Goal: Task Accomplishment & Management: Manage account settings

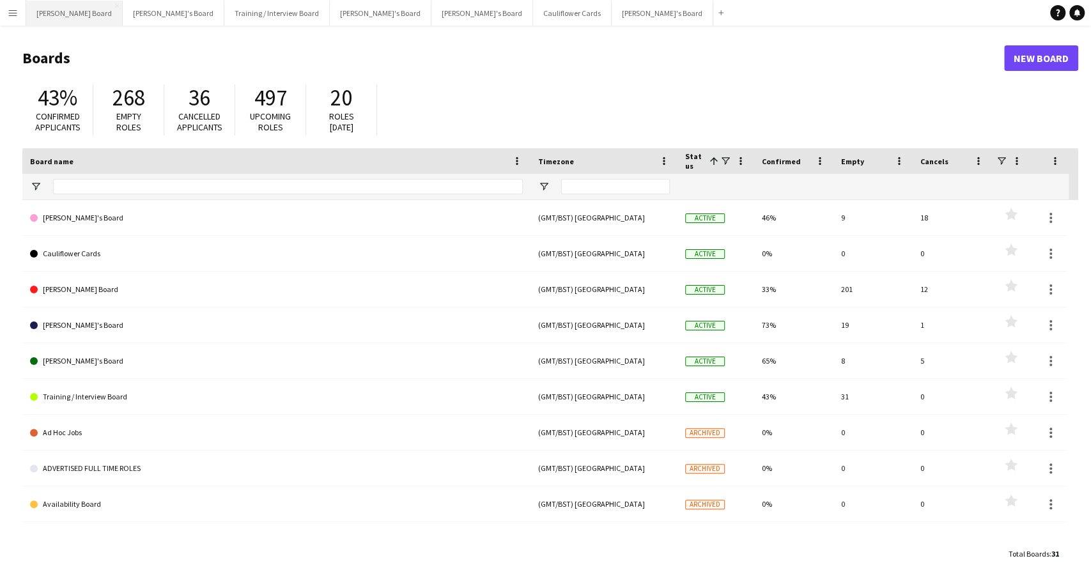
click at [61, 16] on button "[PERSON_NAME] Board Close" at bounding box center [74, 13] width 97 height 25
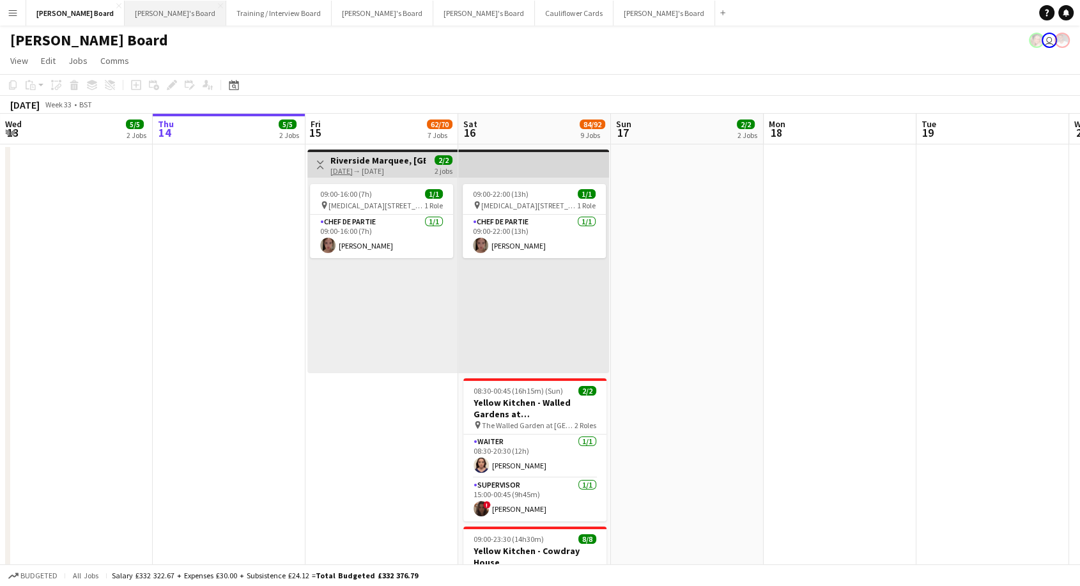
click at [125, 17] on button "[PERSON_NAME]'s Board Close" at bounding box center [176, 13] width 102 height 25
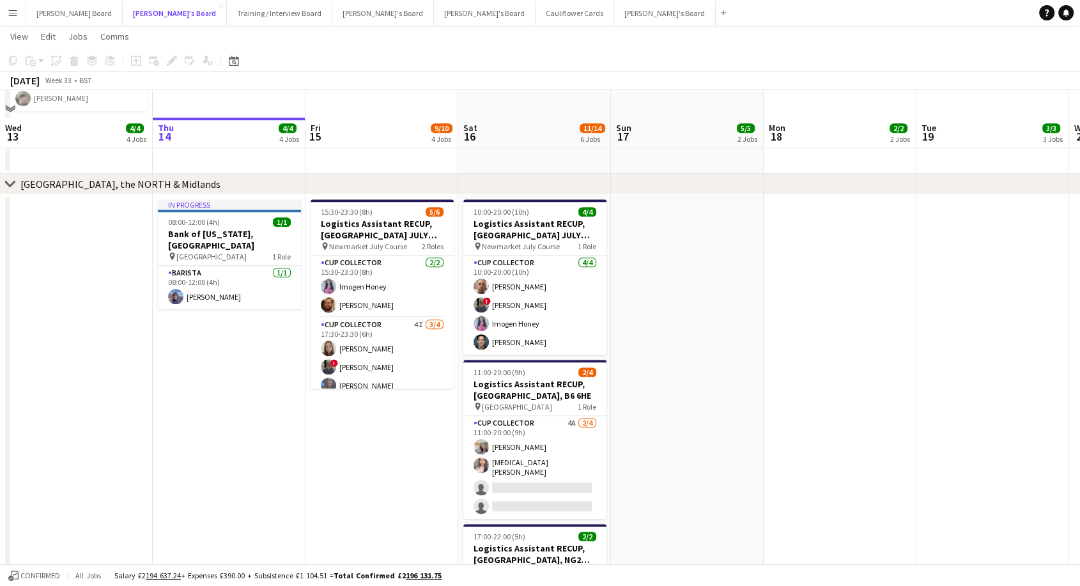
scroll to position [1136, 0]
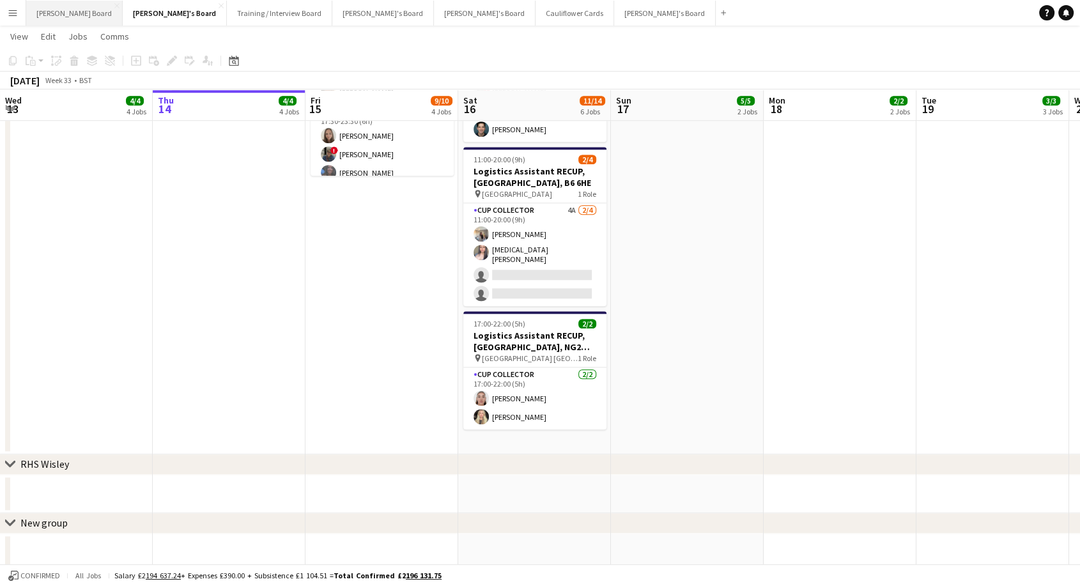
click at [46, 8] on button "[PERSON_NAME] Board Close" at bounding box center [74, 13] width 97 height 25
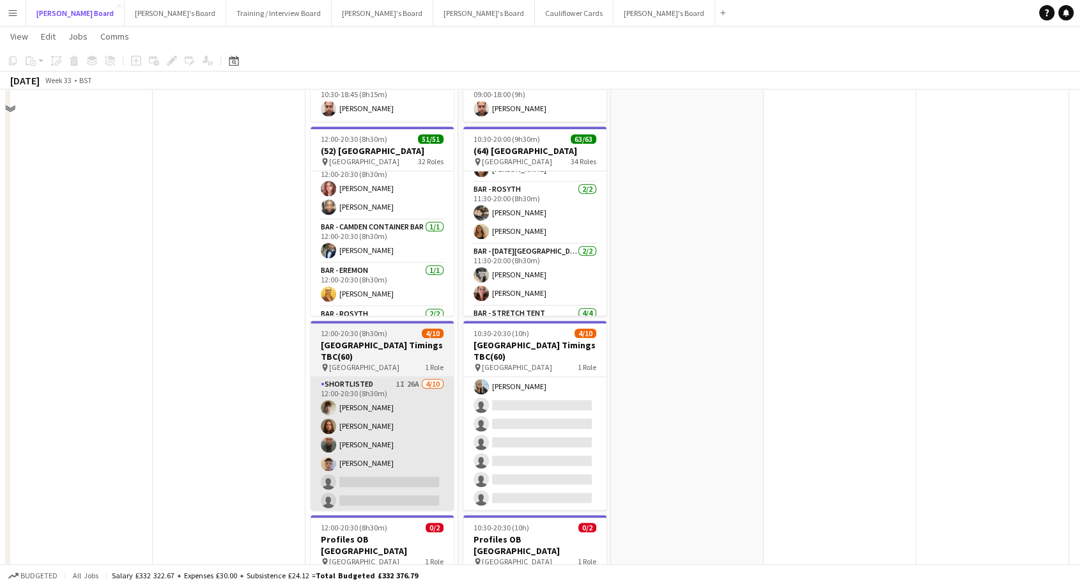
scroll to position [710, 0]
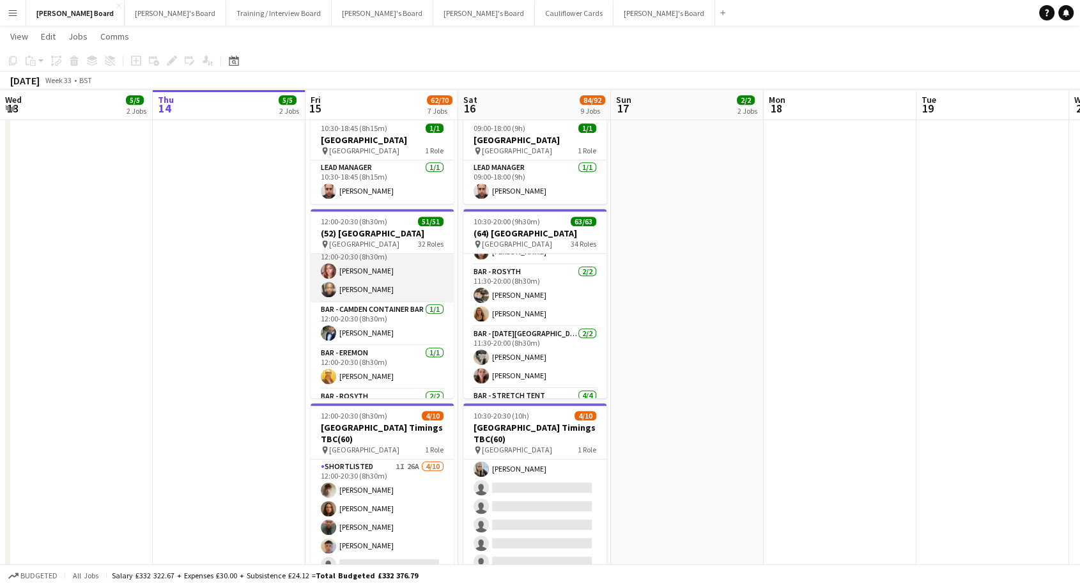
drag, startPoint x: 370, startPoint y: 290, endPoint x: 374, endPoint y: 304, distance: 14.0
click at [370, 291] on app-card-role "Bar - Beer & Banker [DATE] 12:00-20:30 (8h30m) [PERSON_NAME] [PERSON_NAME]" at bounding box center [382, 271] width 143 height 62
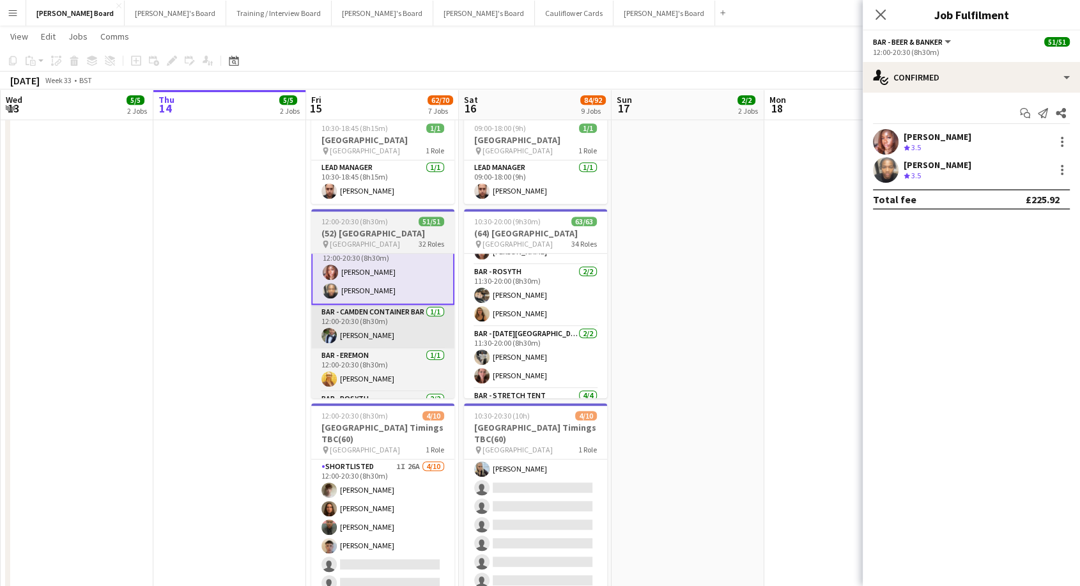
scroll to position [356, 0]
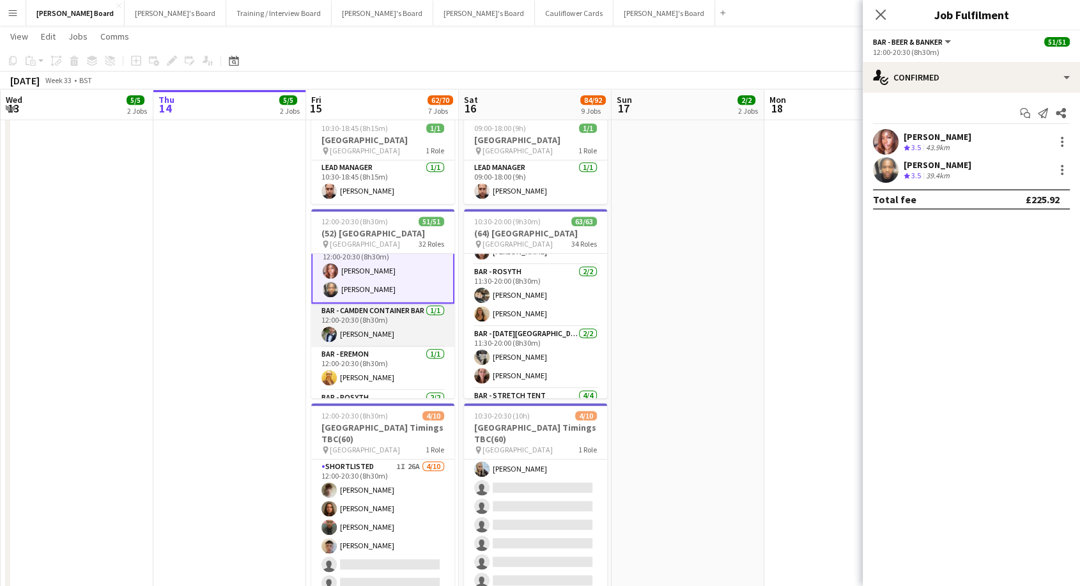
click at [385, 331] on app-card-role "Bar - Camden Container Bar [DATE] 12:00-20:30 (8h30m) [PERSON_NAME]" at bounding box center [382, 325] width 143 height 43
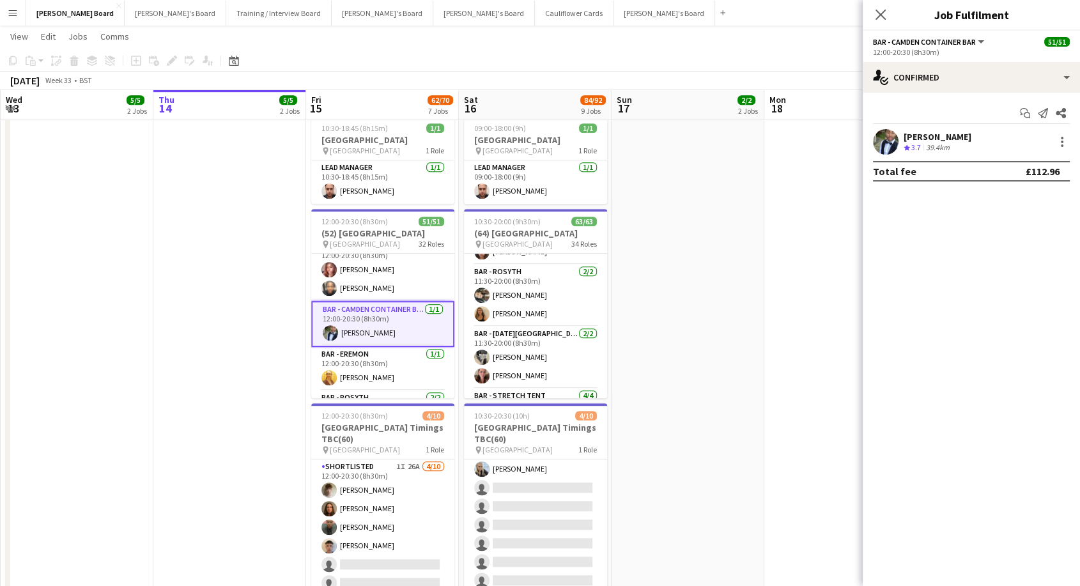
scroll to position [355, 0]
click at [381, 292] on app-card-role "Bar - Beer & Banker [DATE] 12:00-20:30 (8h30m) [PERSON_NAME] [PERSON_NAME]" at bounding box center [382, 271] width 143 height 62
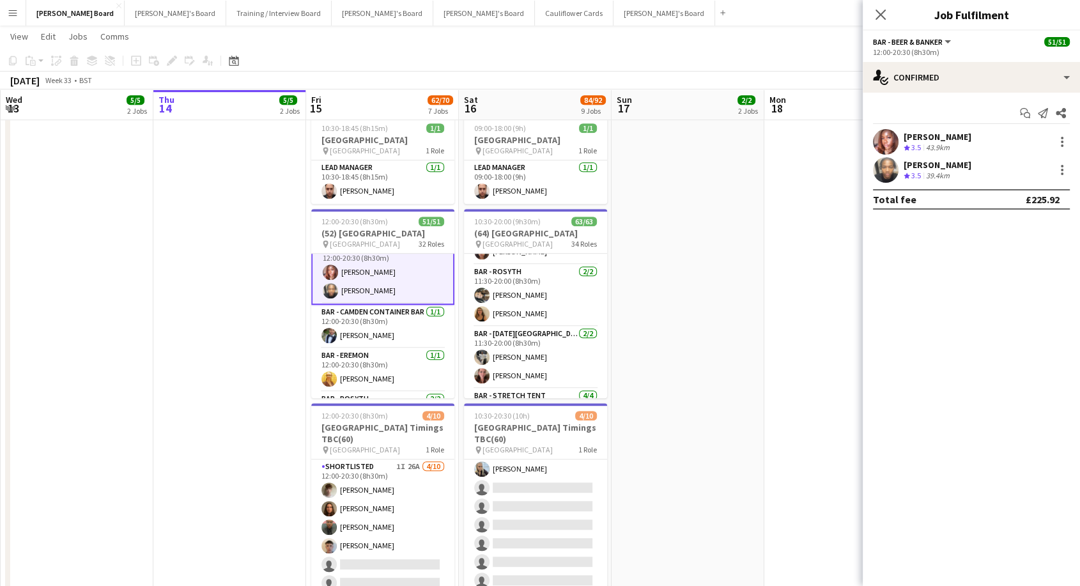
scroll to position [356, 0]
click at [125, 10] on button "[PERSON_NAME]'s Board Close" at bounding box center [176, 13] width 102 height 25
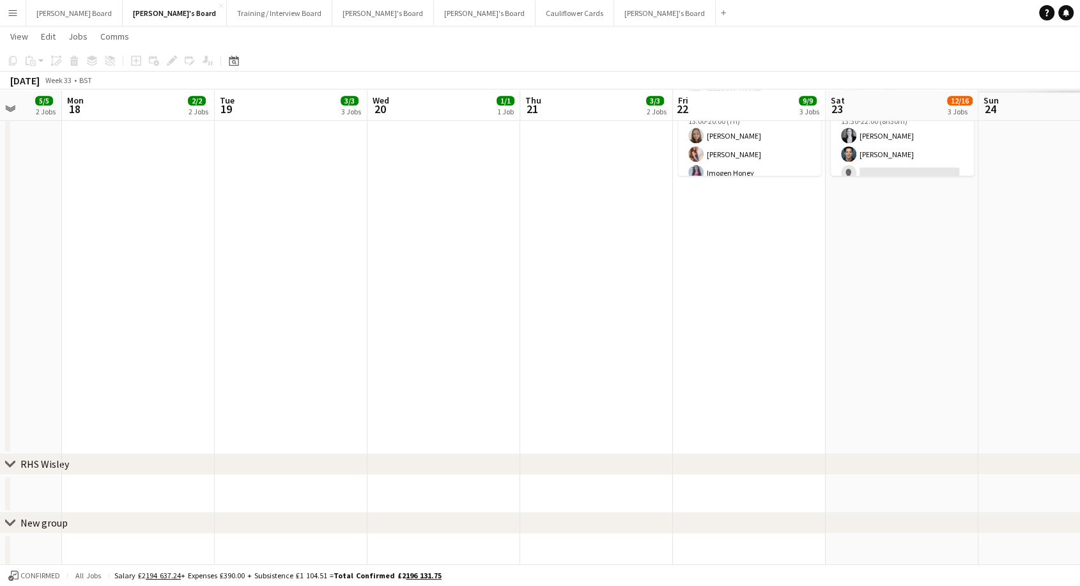
scroll to position [0, 398]
drag, startPoint x: 955, startPoint y: 395, endPoint x: 257, endPoint y: 487, distance: 704.1
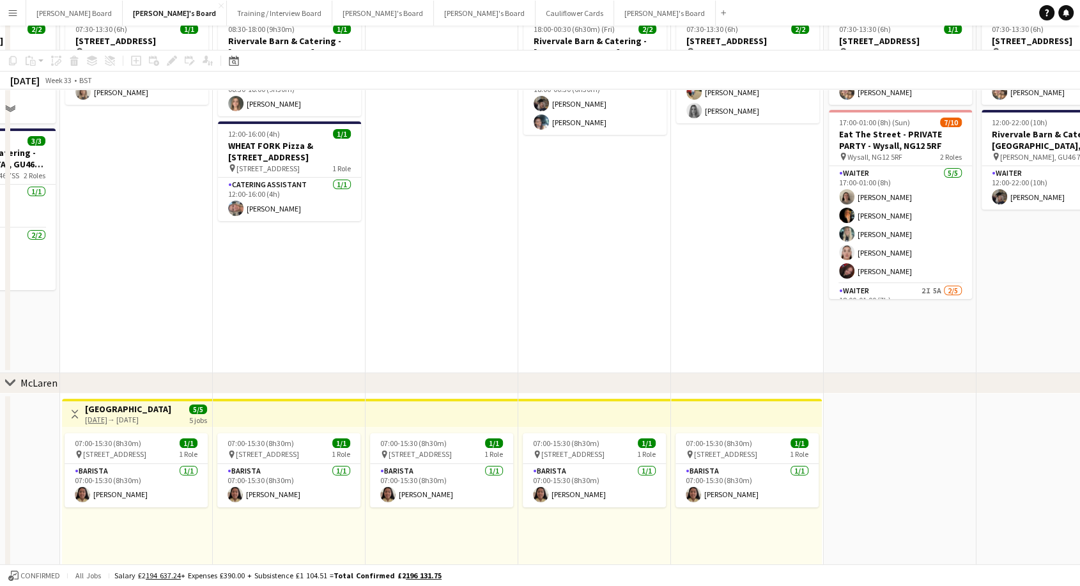
scroll to position [0, 0]
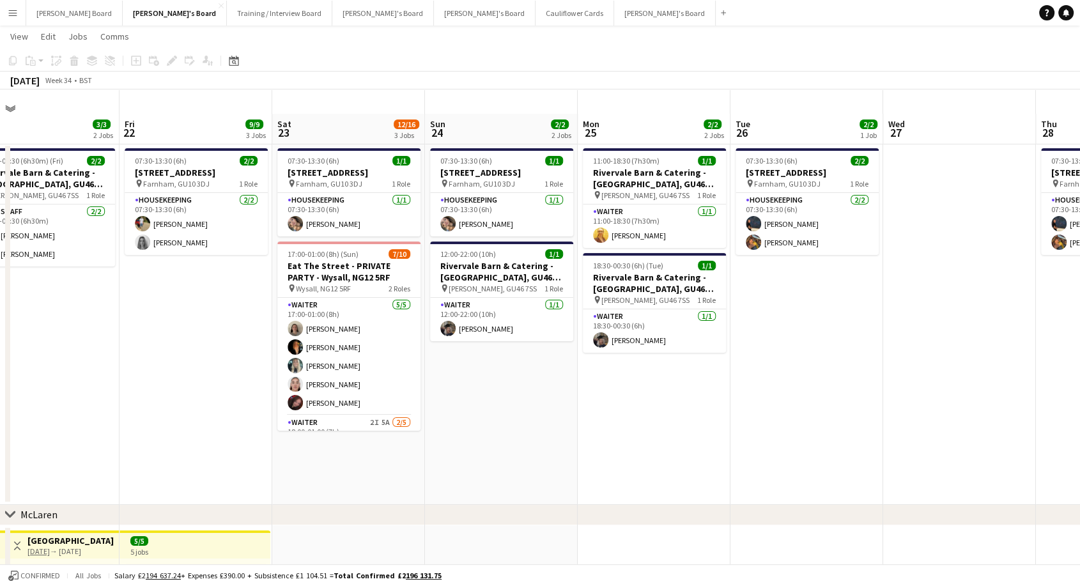
drag, startPoint x: 983, startPoint y: 485, endPoint x: 430, endPoint y: 545, distance: 555.6
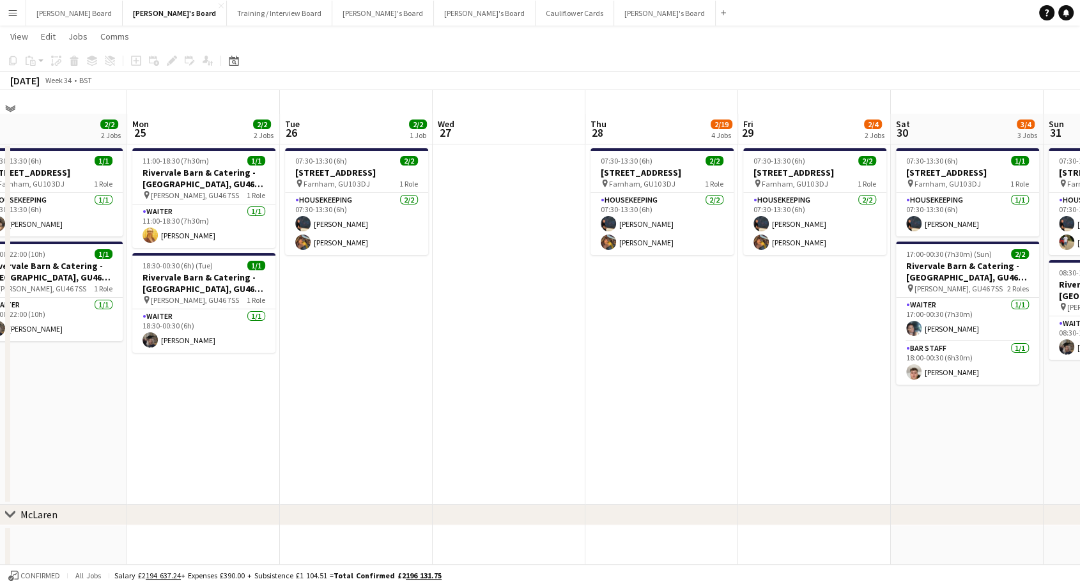
drag, startPoint x: 939, startPoint y: 401, endPoint x: 499, endPoint y: 472, distance: 446.2
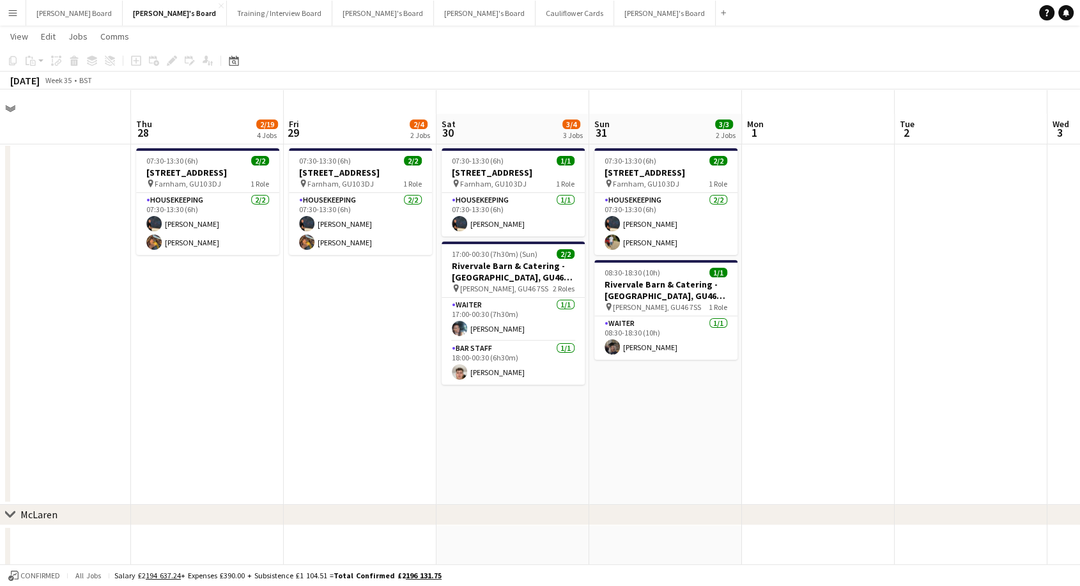
scroll to position [0, 460]
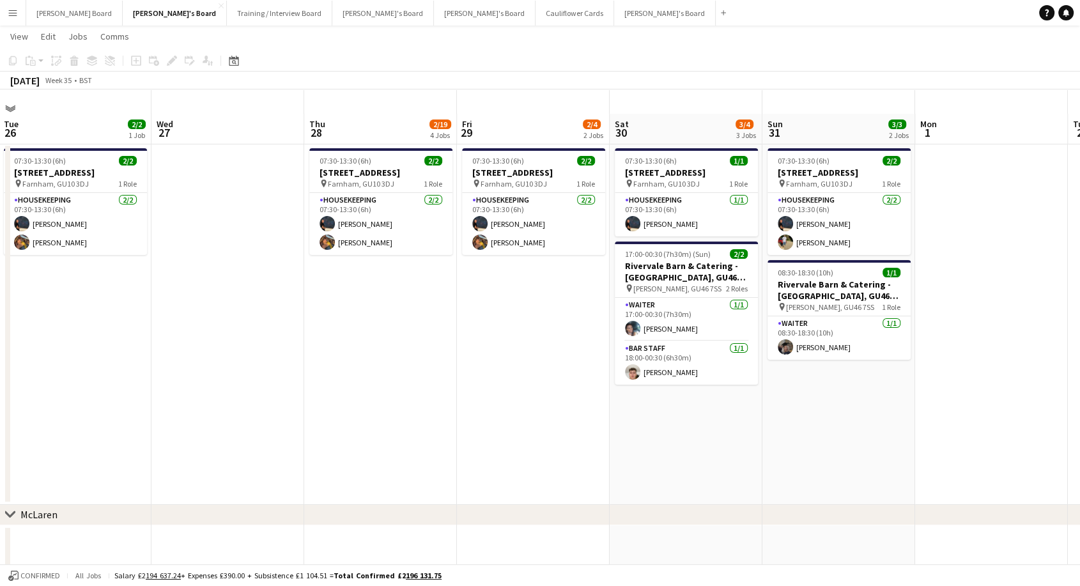
drag, startPoint x: 947, startPoint y: 435, endPoint x: 685, endPoint y: 456, distance: 263.0
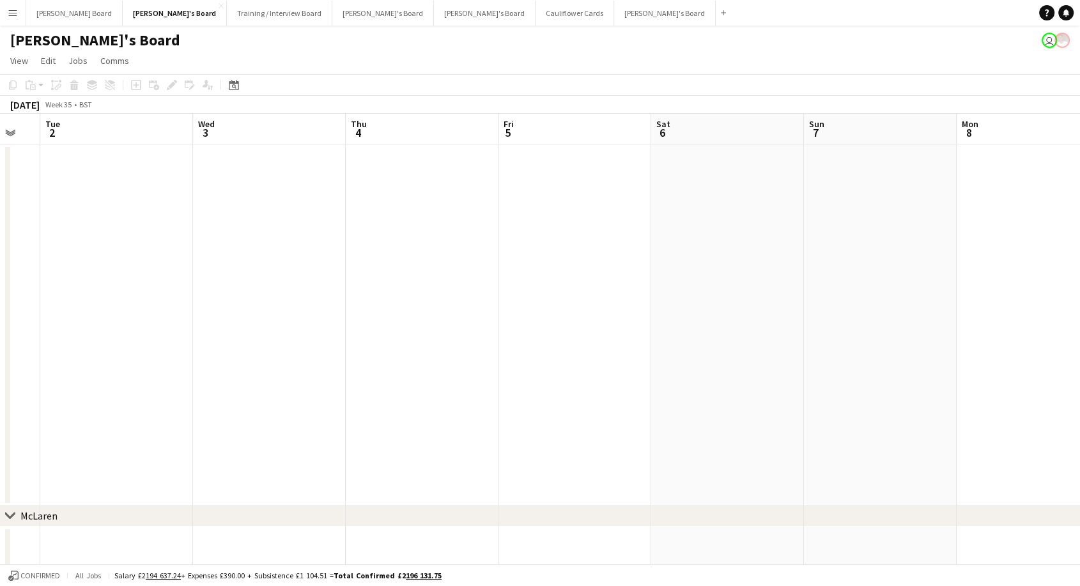
scroll to position [0, 550]
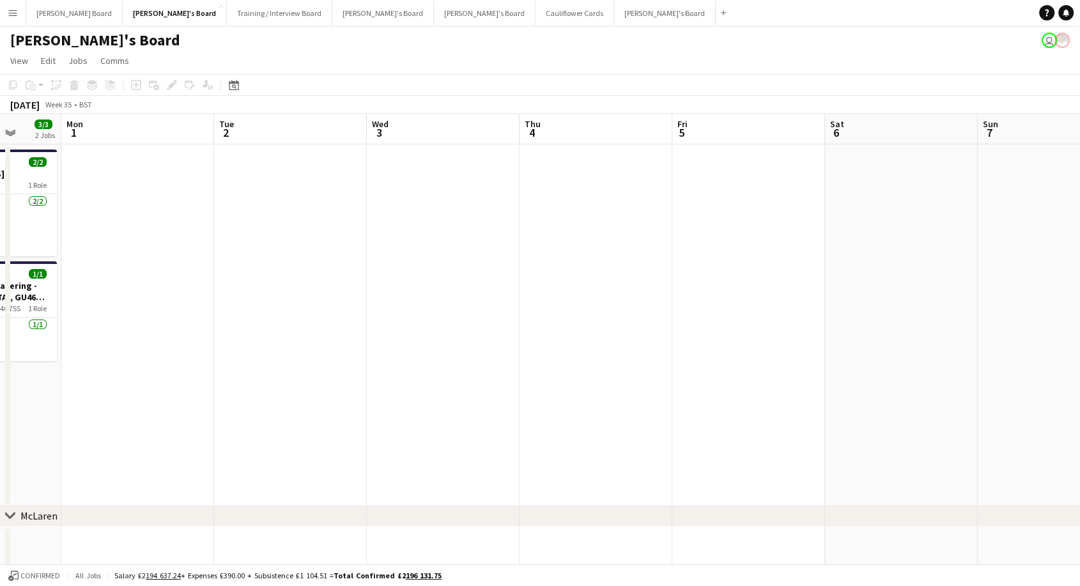
drag, startPoint x: 1038, startPoint y: 370, endPoint x: 184, endPoint y: 444, distance: 857.3
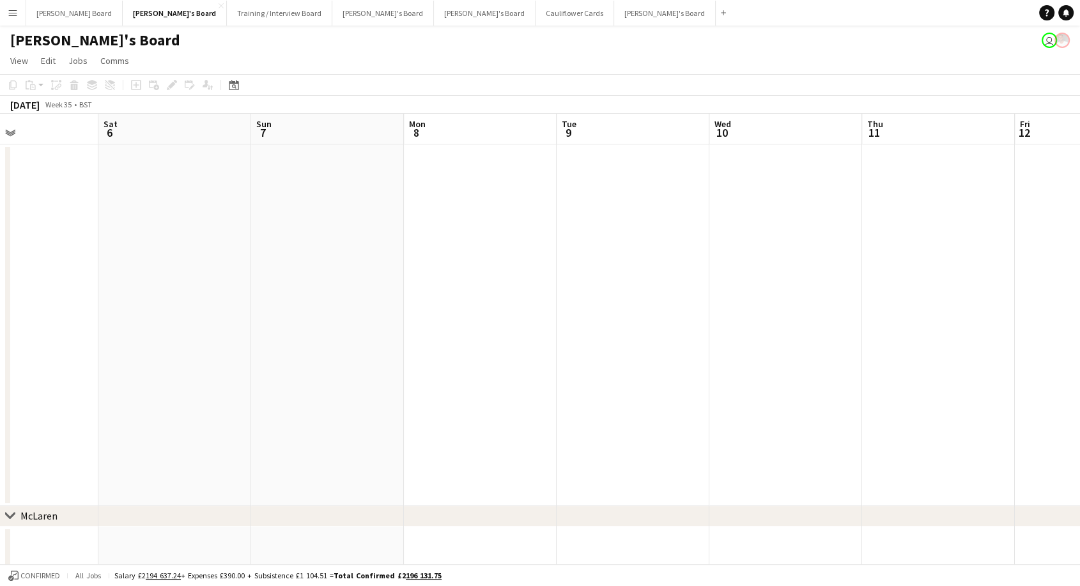
scroll to position [0, 459]
drag, startPoint x: 642, startPoint y: 313, endPoint x: 146, endPoint y: 361, distance: 499.0
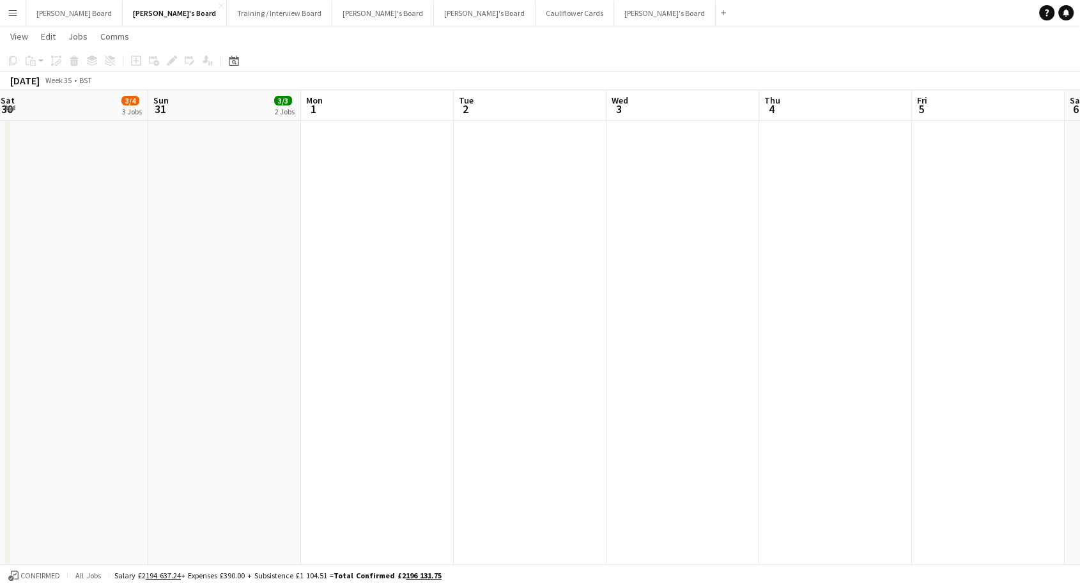
scroll to position [0, 402]
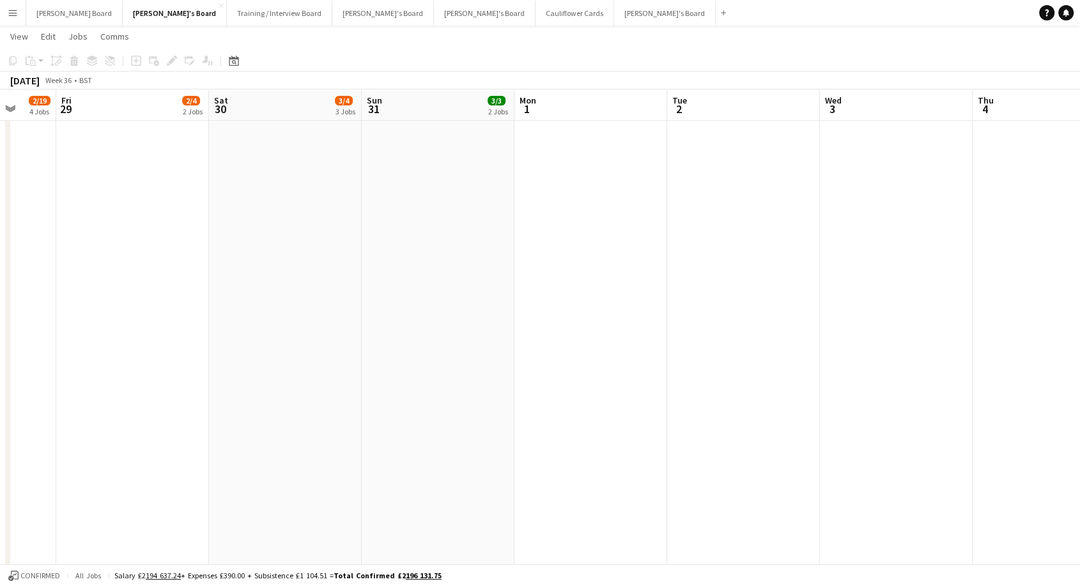
drag, startPoint x: 71, startPoint y: 349, endPoint x: 1089, endPoint y: 375, distance: 1018.1
click at [36, 19] on button "[PERSON_NAME] Board Close" at bounding box center [74, 13] width 97 height 25
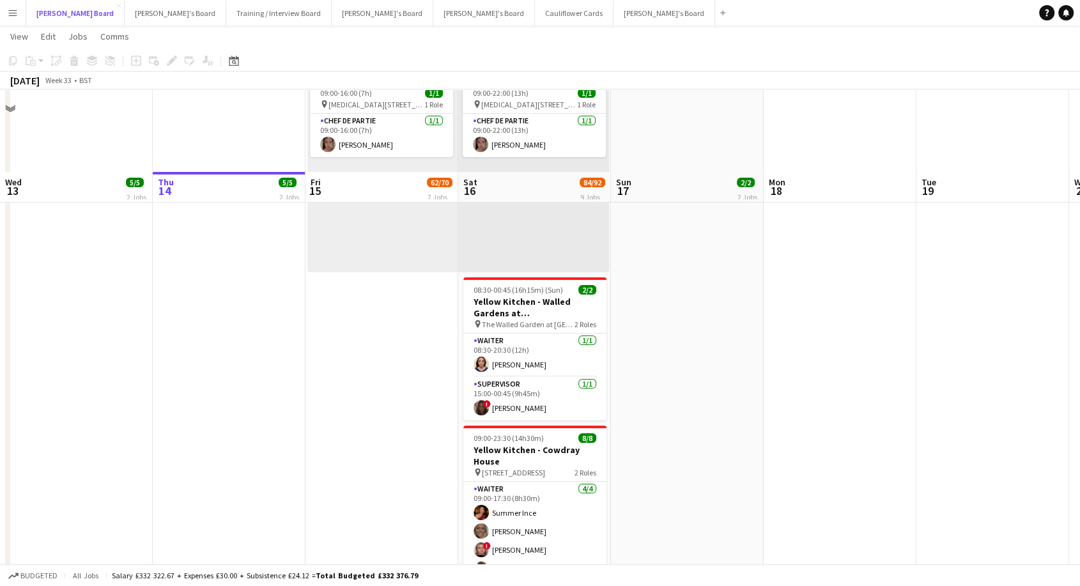
scroll to position [213, 0]
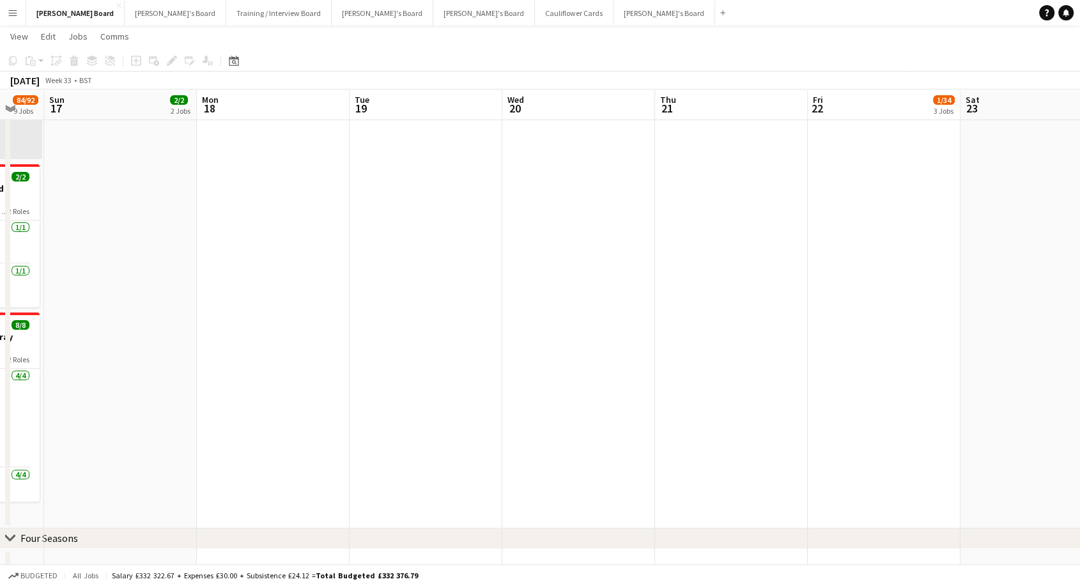
drag, startPoint x: 905, startPoint y: 341, endPoint x: 338, endPoint y: 413, distance: 571.6
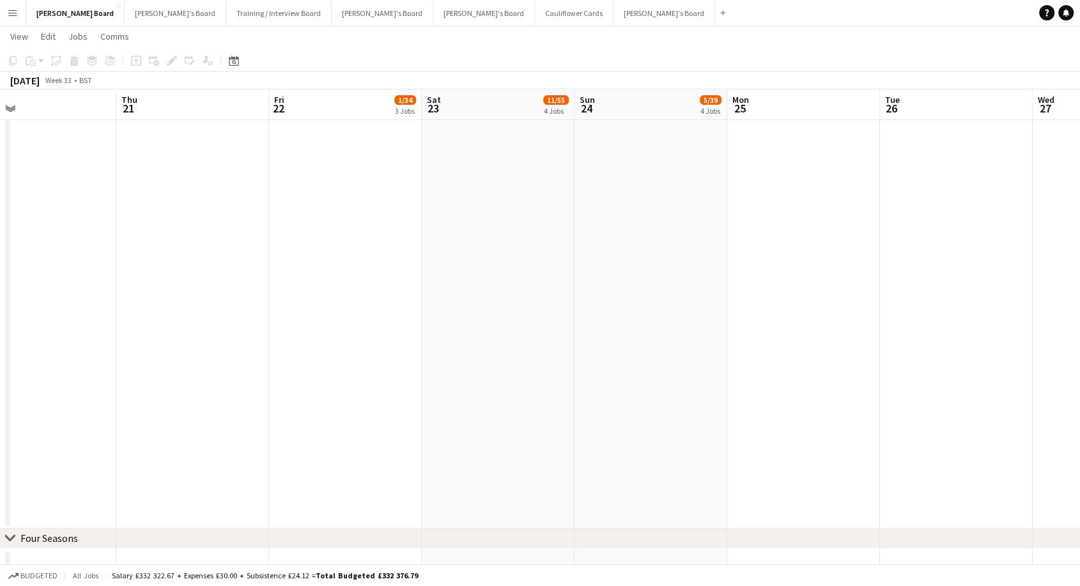
scroll to position [0, 650]
drag, startPoint x: 809, startPoint y: 336, endPoint x: 269, endPoint y: 371, distance: 541.3
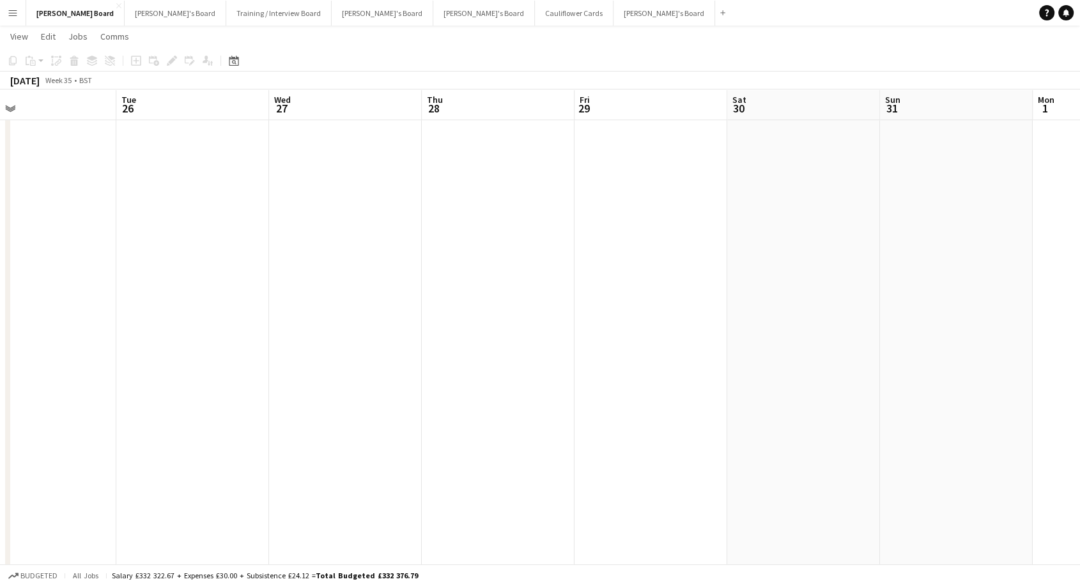
scroll to position [0, 497]
drag, startPoint x: 910, startPoint y: 332, endPoint x: 146, endPoint y: 415, distance: 769.0
click at [146, 415] on app-calendar-viewport "Fri 22 1/34 3 Jobs Sat 23 11/55 4 Jobs Sun 24 5/39 4 Jobs Mon 25 Tue 26 Wed 27 …" at bounding box center [540, 192] width 1080 height 1846
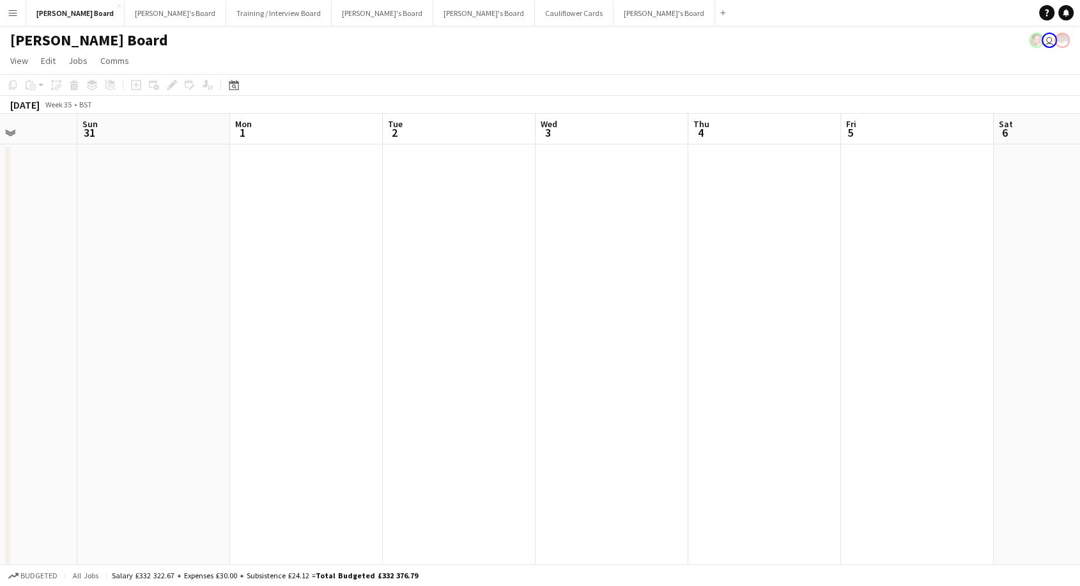
scroll to position [0, 0]
drag, startPoint x: 897, startPoint y: 390, endPoint x: 56, endPoint y: 416, distance: 841.0
drag, startPoint x: 39, startPoint y: 342, endPoint x: 936, endPoint y: 421, distance: 900.4
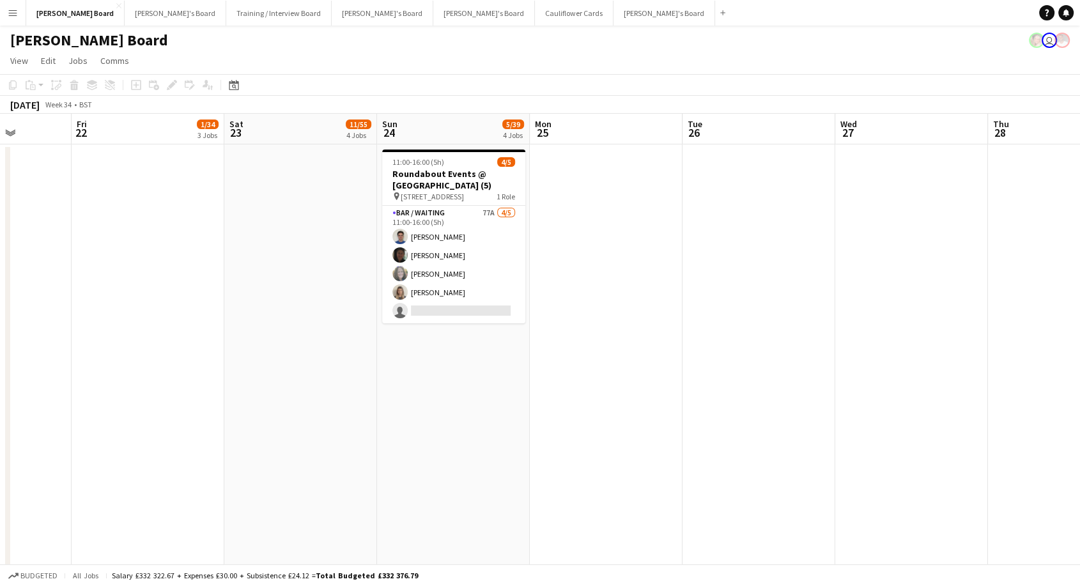
drag, startPoint x: 507, startPoint y: 383, endPoint x: 692, endPoint y: 395, distance: 185.2
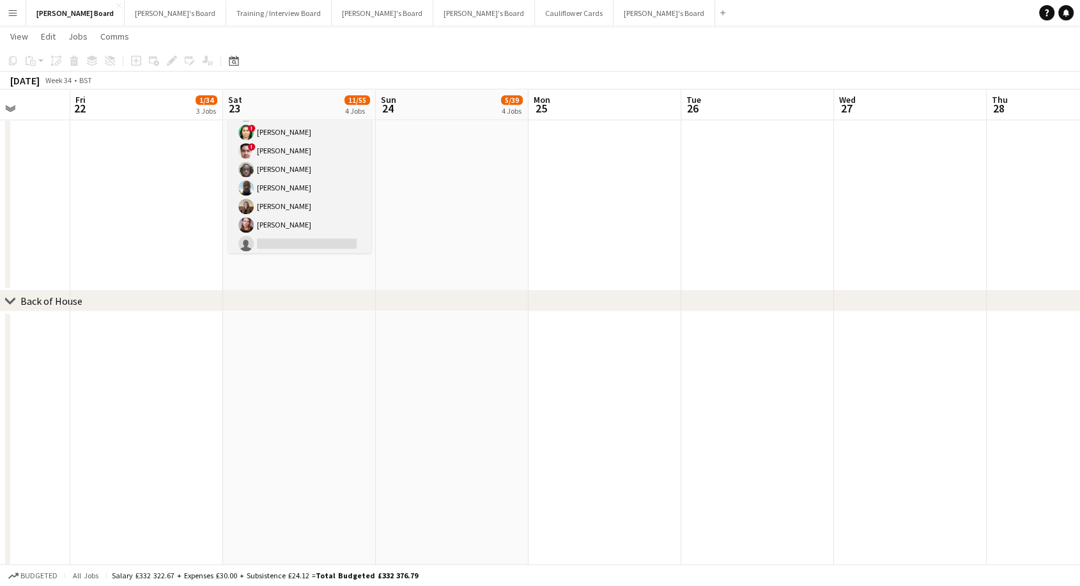
scroll to position [48, 0]
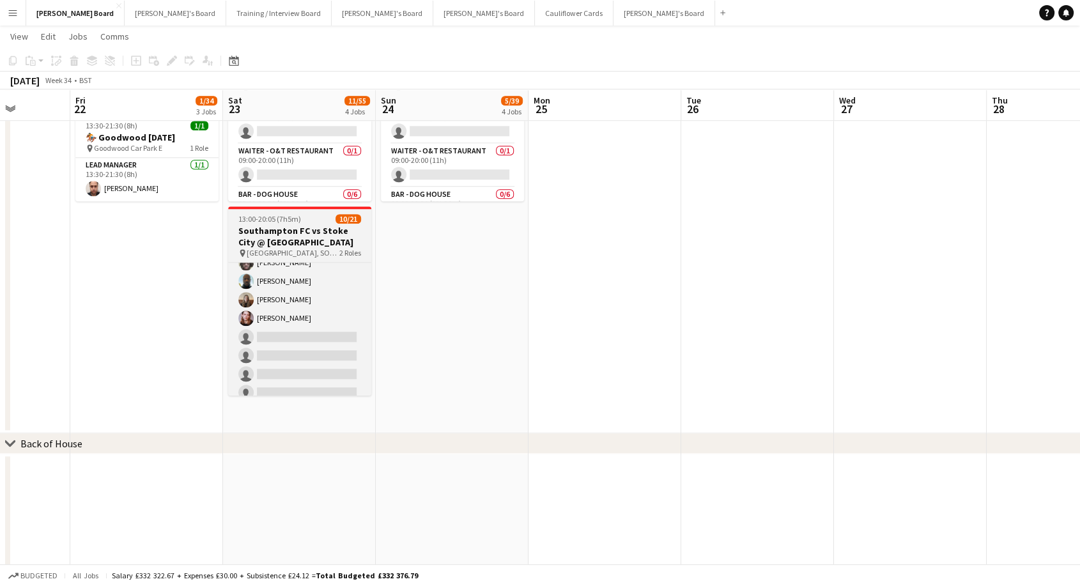
click at [292, 236] on h3 "Southampton FC vs Stoke City @ [GEOGRAPHIC_DATA]" at bounding box center [299, 236] width 143 height 23
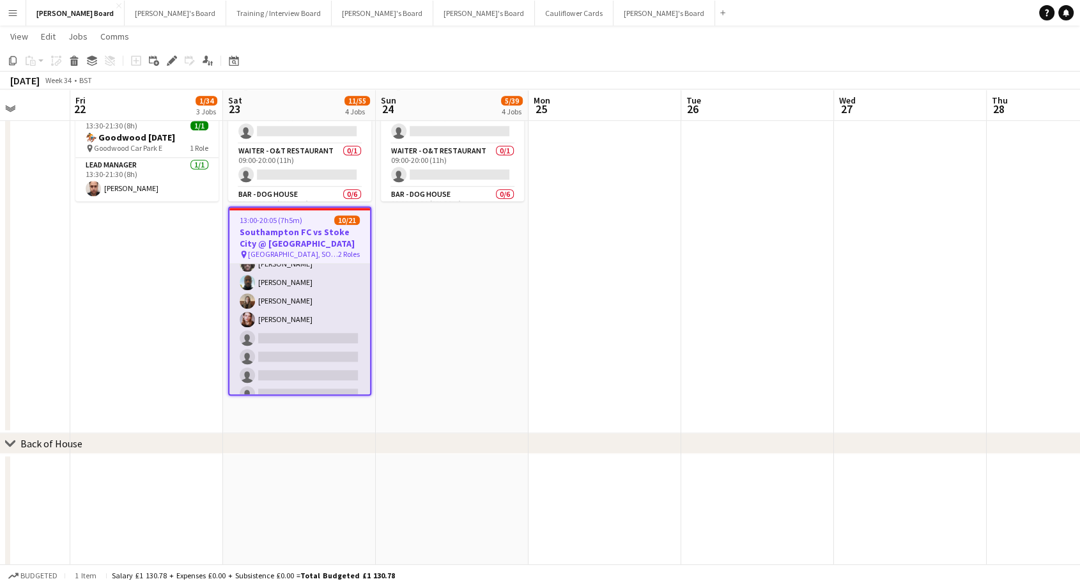
click at [306, 301] on app-card-role "Retail Kiosk 2A [DATE] 13:00-17:00 (4h) [PERSON_NAME] [PERSON_NAME] [PERSON_NAM…" at bounding box center [300, 320] width 141 height 396
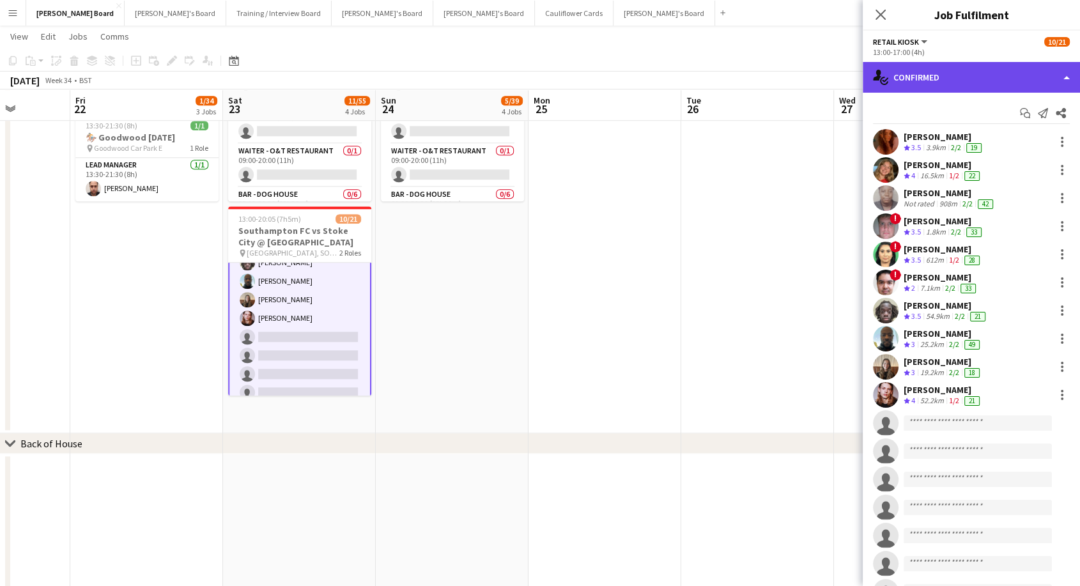
click at [948, 76] on div "single-neutral-actions-check-2 Confirmed" at bounding box center [971, 77] width 217 height 31
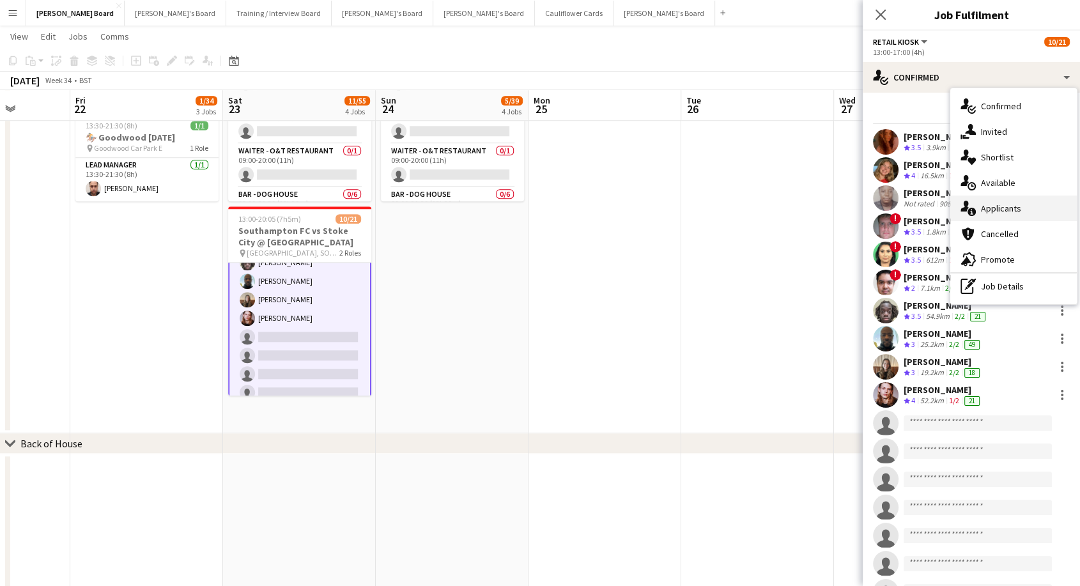
click at [995, 206] on div "single-neutral-actions-information Applicants" at bounding box center [1014, 209] width 127 height 26
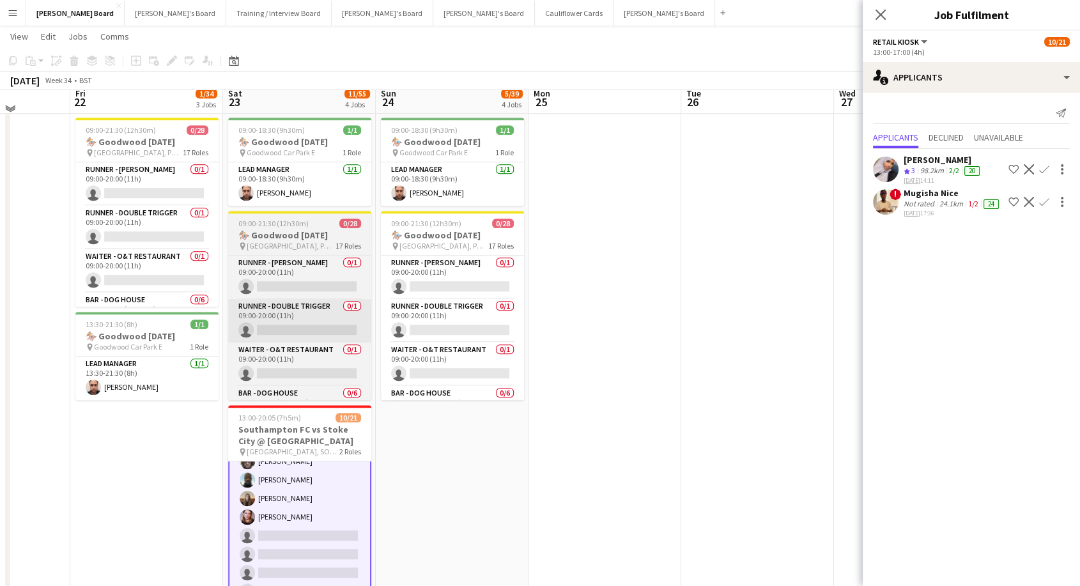
scroll to position [923, 0]
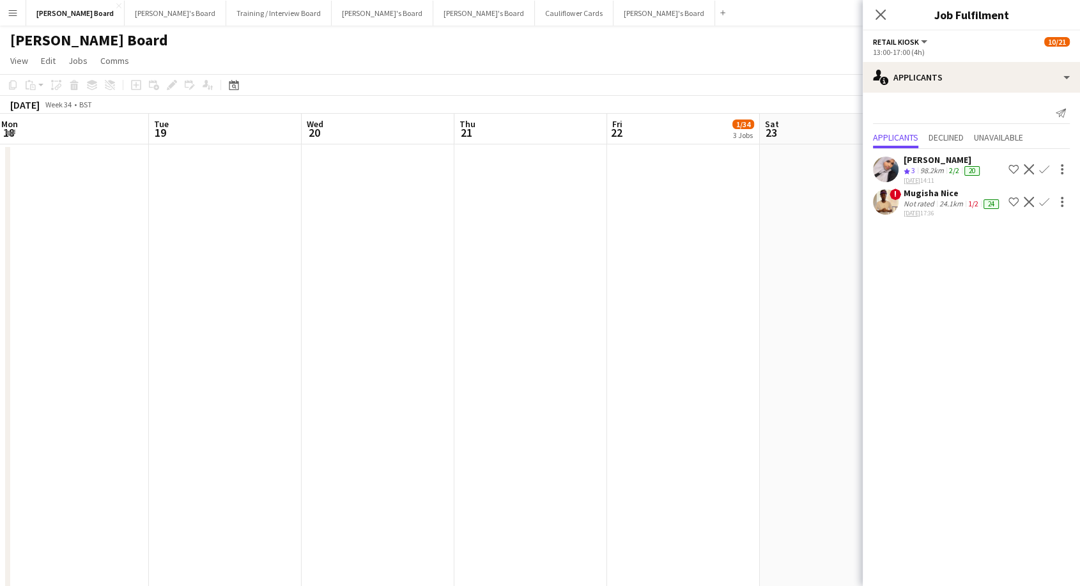
drag, startPoint x: 162, startPoint y: 260, endPoint x: 965, endPoint y: 371, distance: 810.6
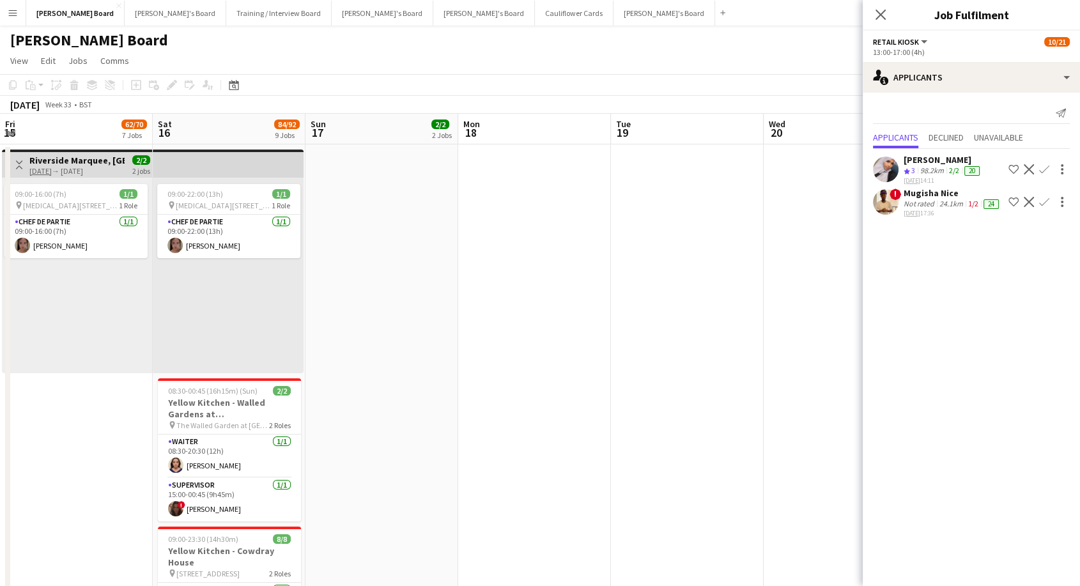
drag, startPoint x: 1062, startPoint y: 350, endPoint x: 1084, endPoint y: 350, distance: 22.4
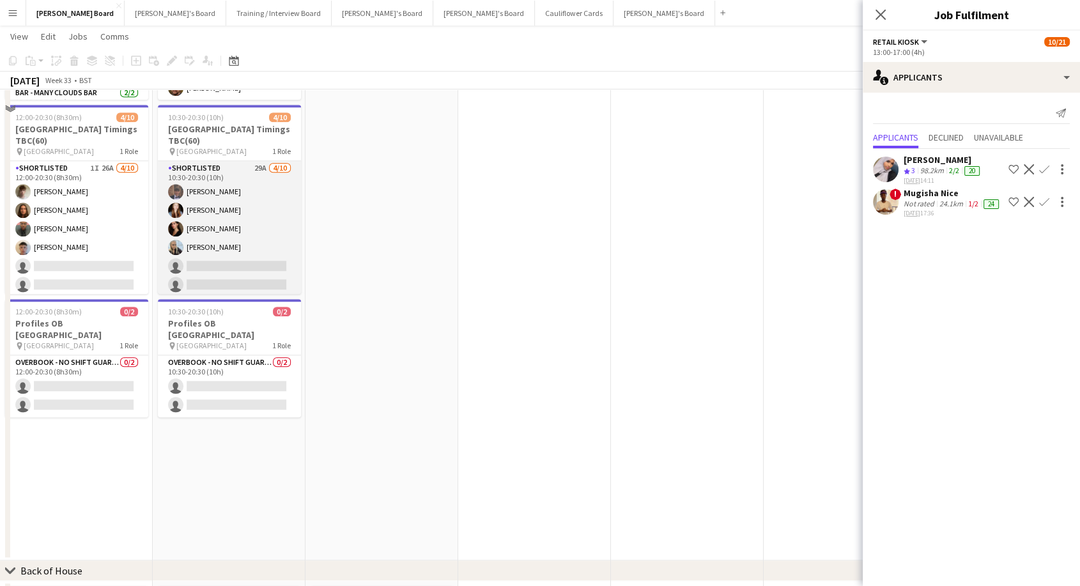
scroll to position [905, 0]
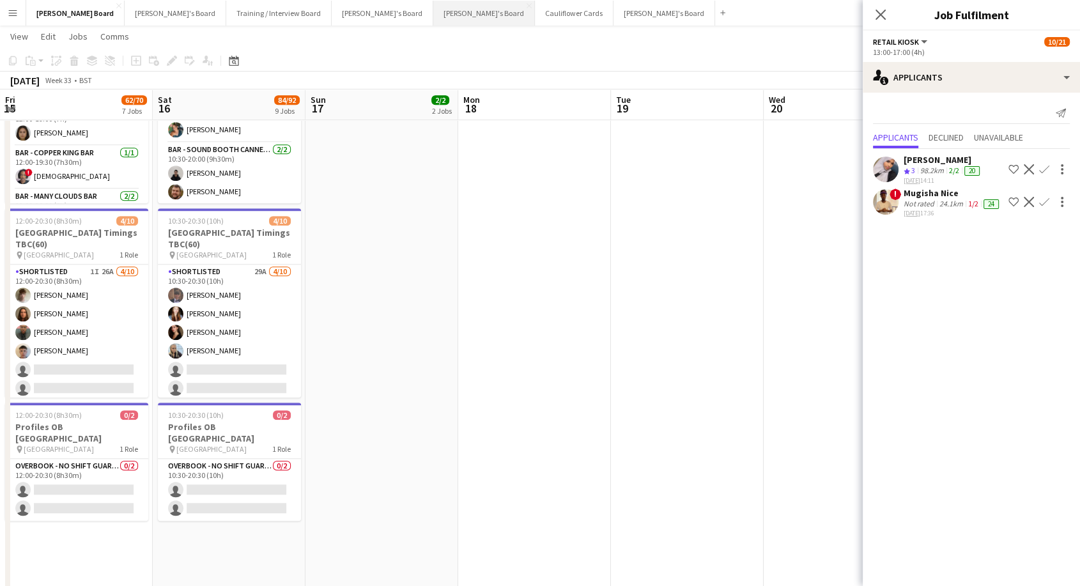
click at [433, 8] on button "[PERSON_NAME]'s Board Close" at bounding box center [484, 13] width 102 height 25
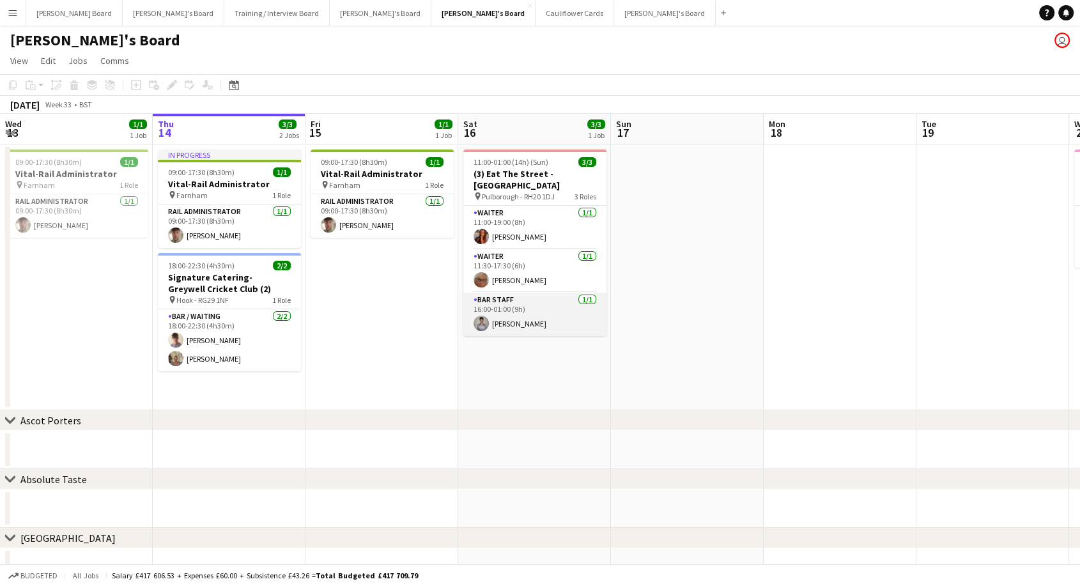
click at [533, 316] on app-card-role "BAR STAFF [DATE] 16:00-01:00 (9h) [PERSON_NAME]" at bounding box center [534, 314] width 143 height 43
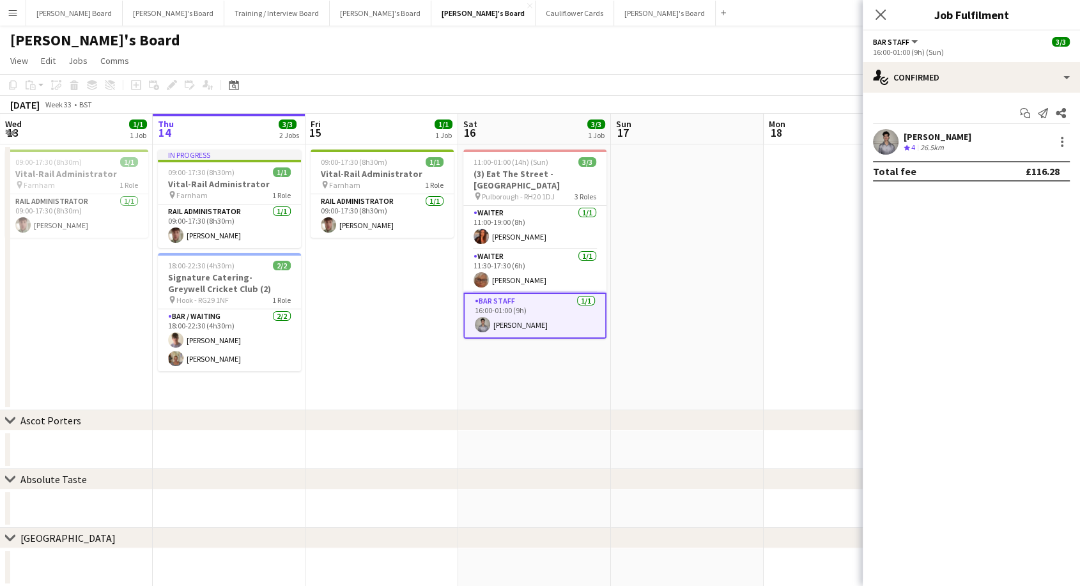
click at [956, 139] on div "[PERSON_NAME]" at bounding box center [938, 137] width 68 height 12
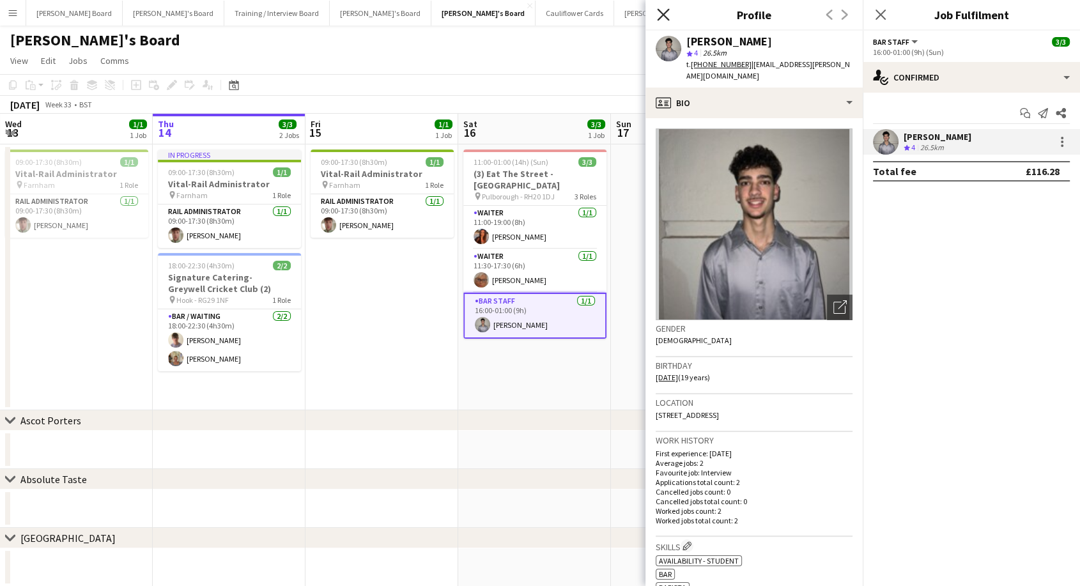
click at [664, 13] on icon "Close pop-in" at bounding box center [663, 14] width 12 height 12
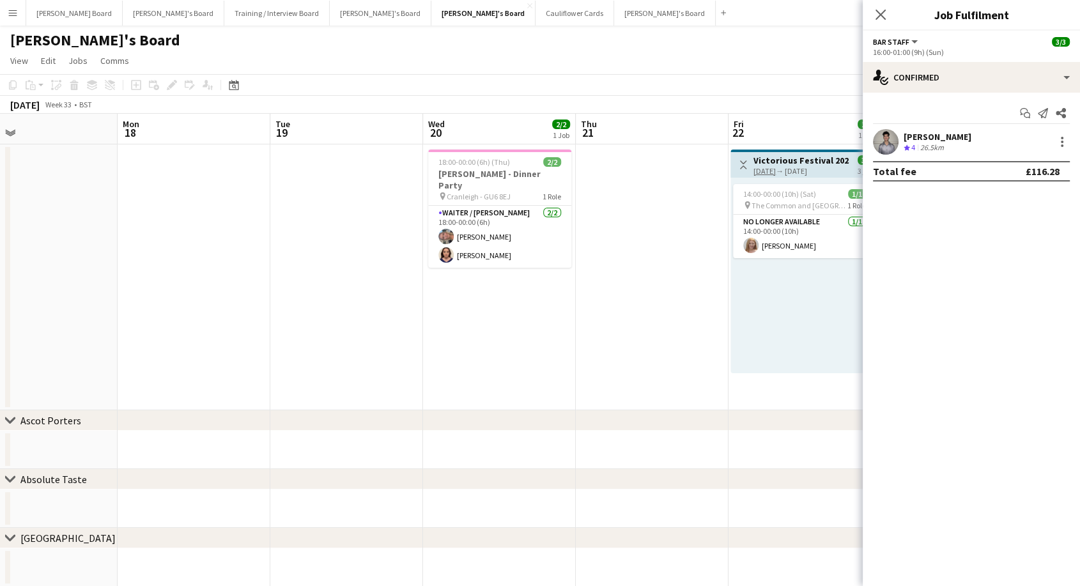
drag, startPoint x: 735, startPoint y: 302, endPoint x: 97, endPoint y: 274, distance: 638.6
click at [88, 272] on app-calendar-viewport "Wed 13 1/1 1 Job Thu 14 3/3 2 Jobs Fri 15 1/1 1 Job Sat 16 3/3 1 Job Sun 17 Mon…" at bounding box center [540, 380] width 1080 height 532
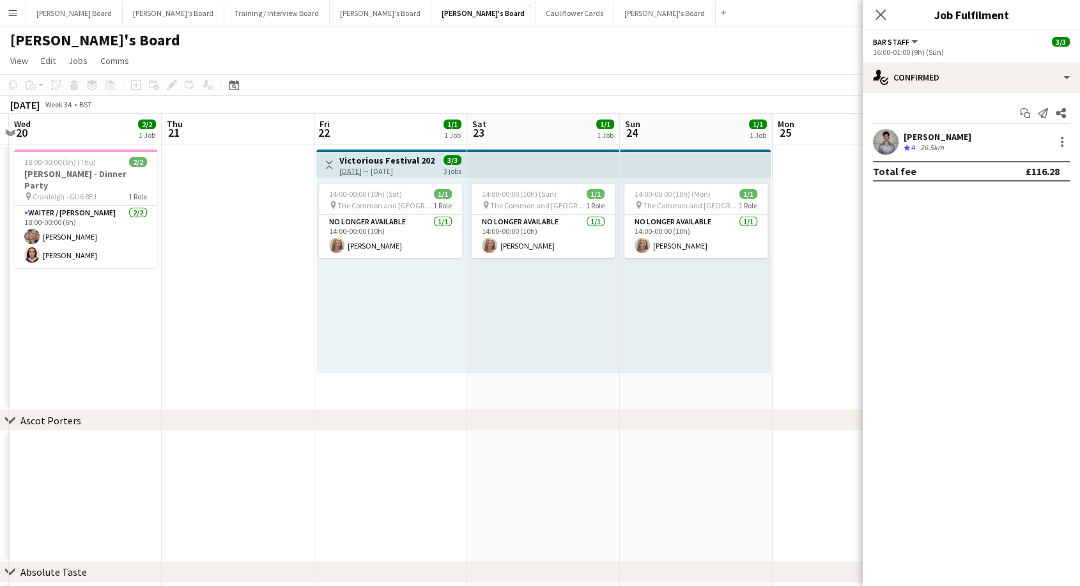
drag, startPoint x: 603, startPoint y: 279, endPoint x: 207, endPoint y: 252, distance: 397.3
click at [189, 261] on app-calendar-viewport "Sun 17 Mon 18 Tue 19 Wed 20 2/2 1 Job Thu 21 Fri 22 1/1 1 Job Sat 23 1/1 1 Job …" at bounding box center [540, 426] width 1080 height 625
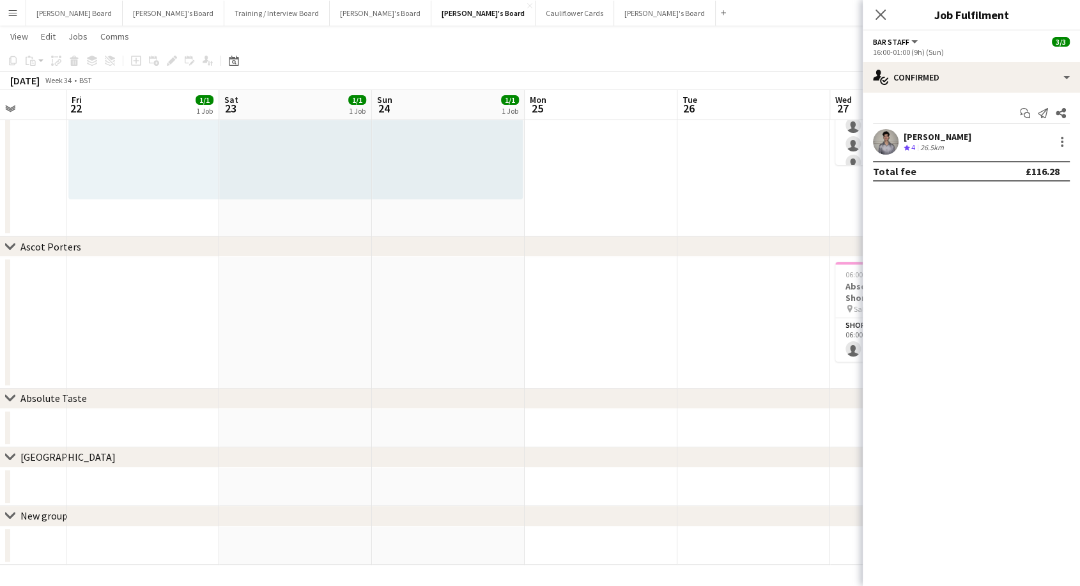
scroll to position [0, 392]
drag, startPoint x: 822, startPoint y: 176, endPoint x: 0, endPoint y: 238, distance: 824.5
click at [0, 238] on div "chevron-right Ascot Porters chevron-right Absolute Taste chevron-right [GEOGRAP…" at bounding box center [540, 221] width 1080 height 688
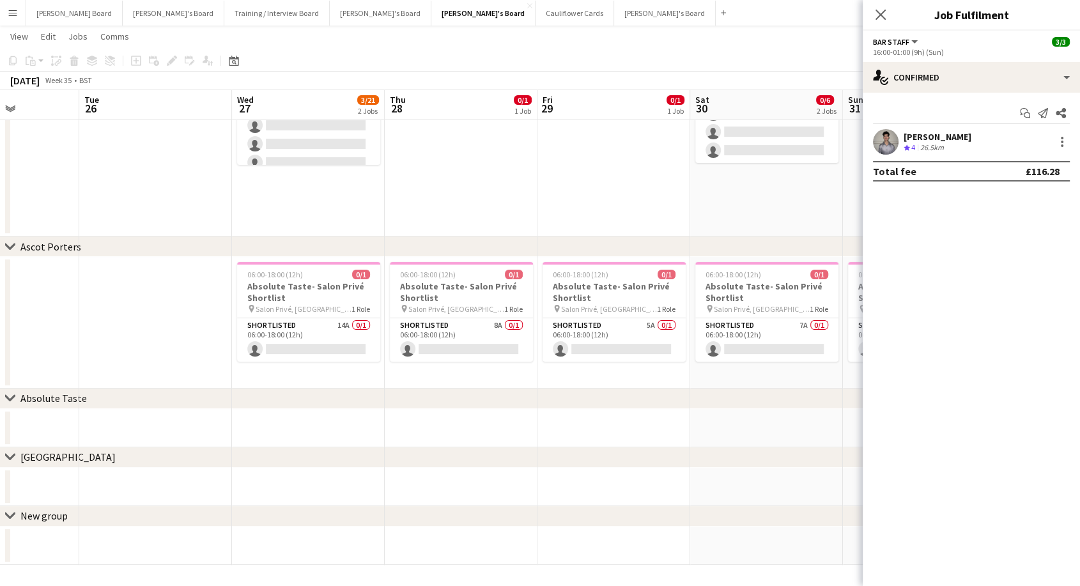
drag, startPoint x: 806, startPoint y: 171, endPoint x: 205, endPoint y: 167, distance: 601.6
click at [206, 170] on app-calendar-viewport "Sat 23 1/1 1 Job Sun 24 1/1 1 Job Mon 25 Tue 26 Wed 27 3/21 2 Jobs Thu 28 0/1 1…" at bounding box center [540, 221] width 1080 height 688
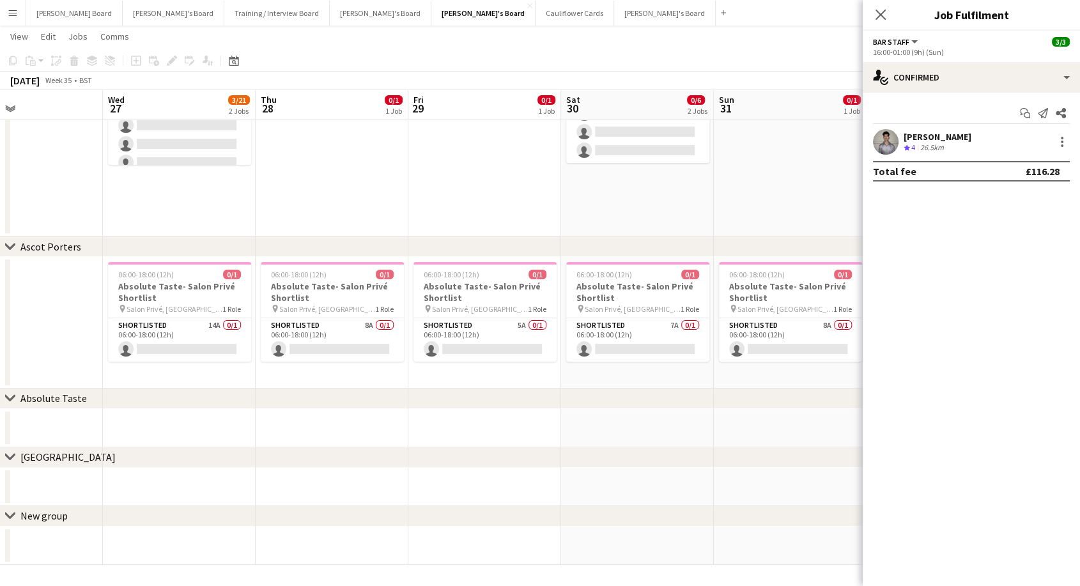
drag, startPoint x: 459, startPoint y: 167, endPoint x: 365, endPoint y: 169, distance: 94.0
click at [367, 171] on app-calendar-viewport "Sat 23 1/1 1 Job Sun 24 1/1 1 Job Mon 25 Tue 26 Wed 27 3/21 2 Jobs Thu 28 0/1 1…" at bounding box center [540, 221] width 1080 height 688
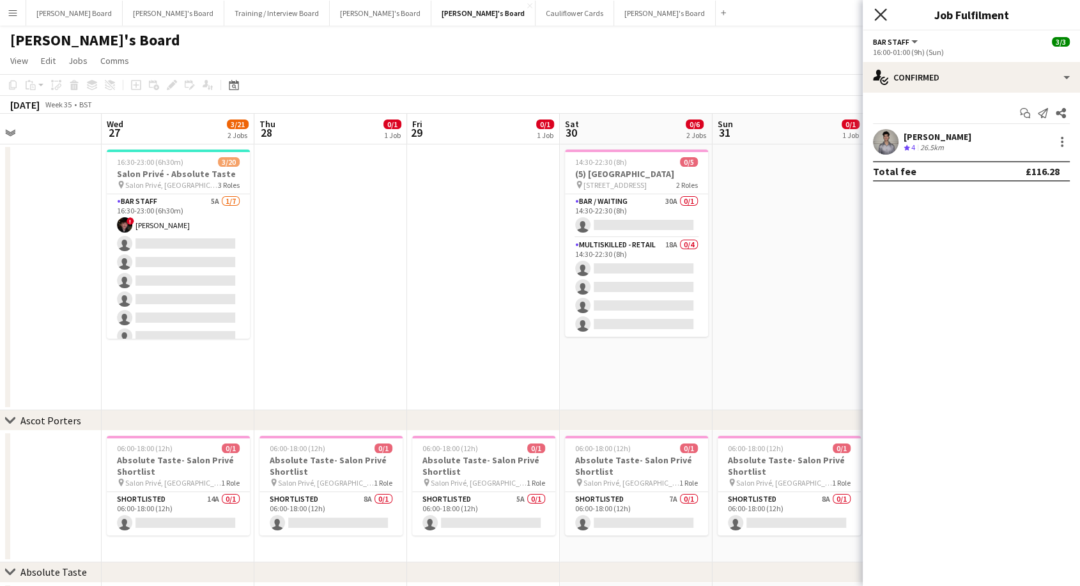
click at [882, 11] on icon "Close pop-in" at bounding box center [881, 14] width 12 height 12
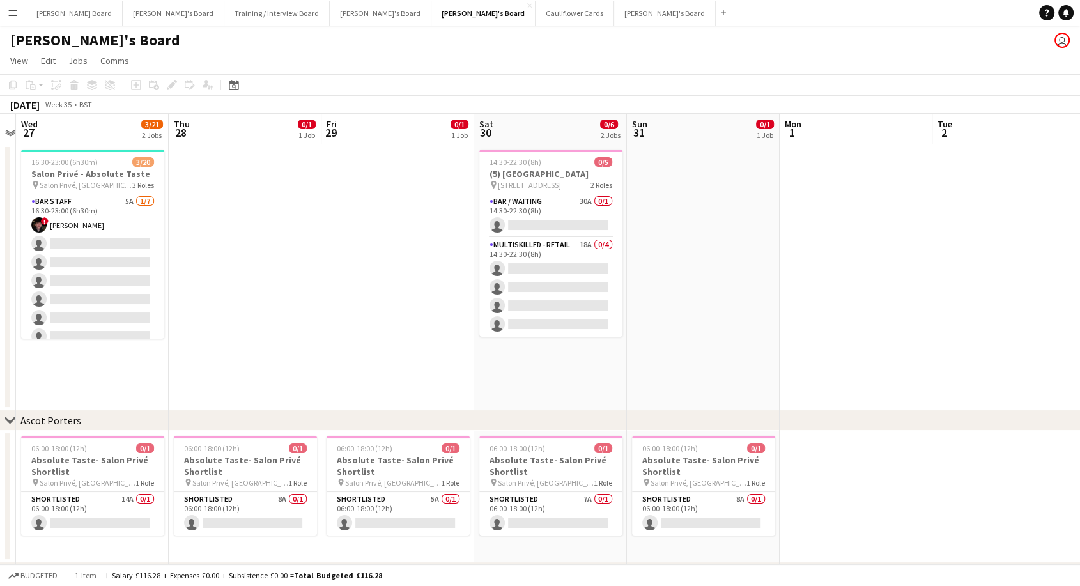
scroll to position [0, 357]
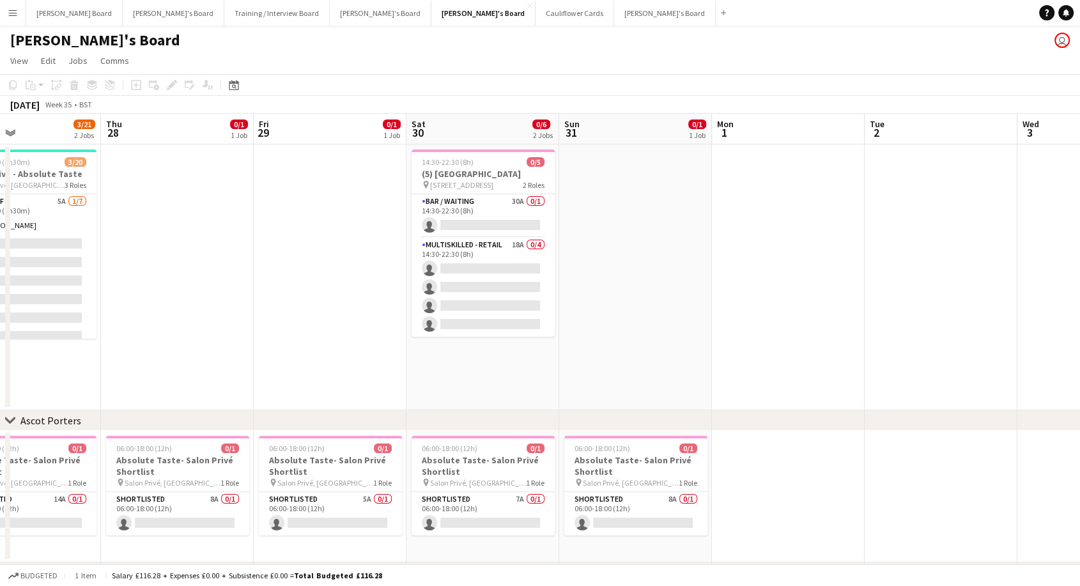
drag, startPoint x: 1009, startPoint y: 242, endPoint x: 997, endPoint y: 300, distance: 58.7
click at [1080, 311] on html "Menu Boards Boards Boards All jobs Status Workforce Workforce My Workforce Recr…" at bounding box center [540, 380] width 1080 height 761
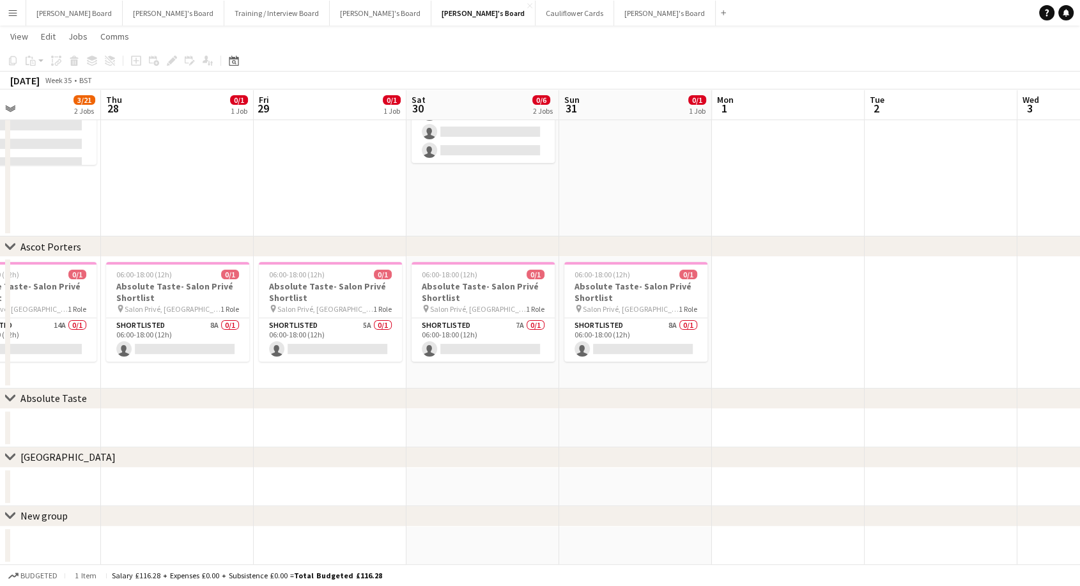
scroll to position [0, 312]
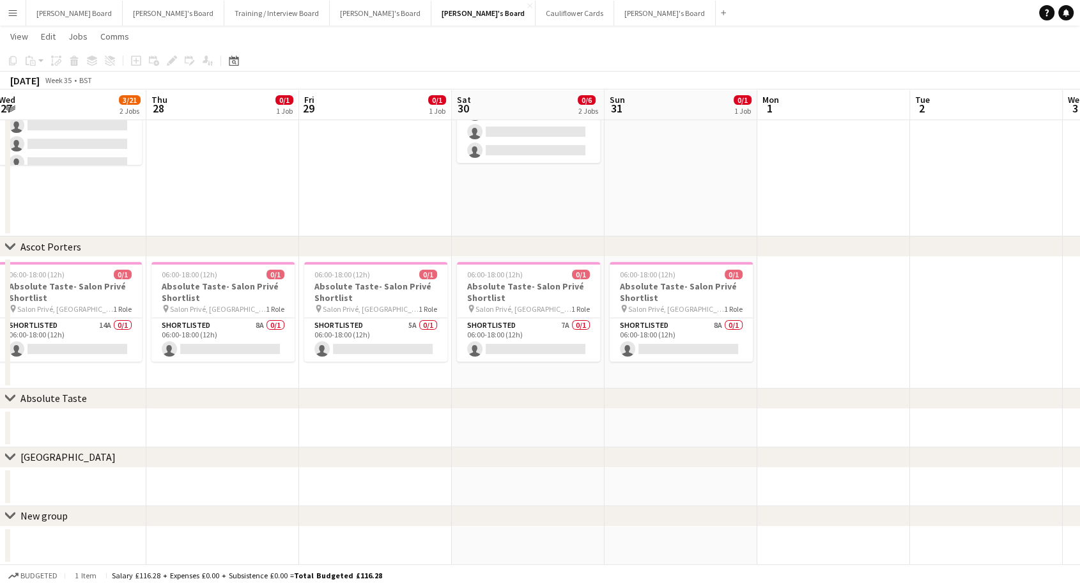
drag, startPoint x: 229, startPoint y: 224, endPoint x: 563, endPoint y: 219, distance: 333.7
click at [774, 248] on div "chevron-right Ascot Porters chevron-right Absolute Taste chevron-right [GEOGRAP…" at bounding box center [540, 221] width 1080 height 688
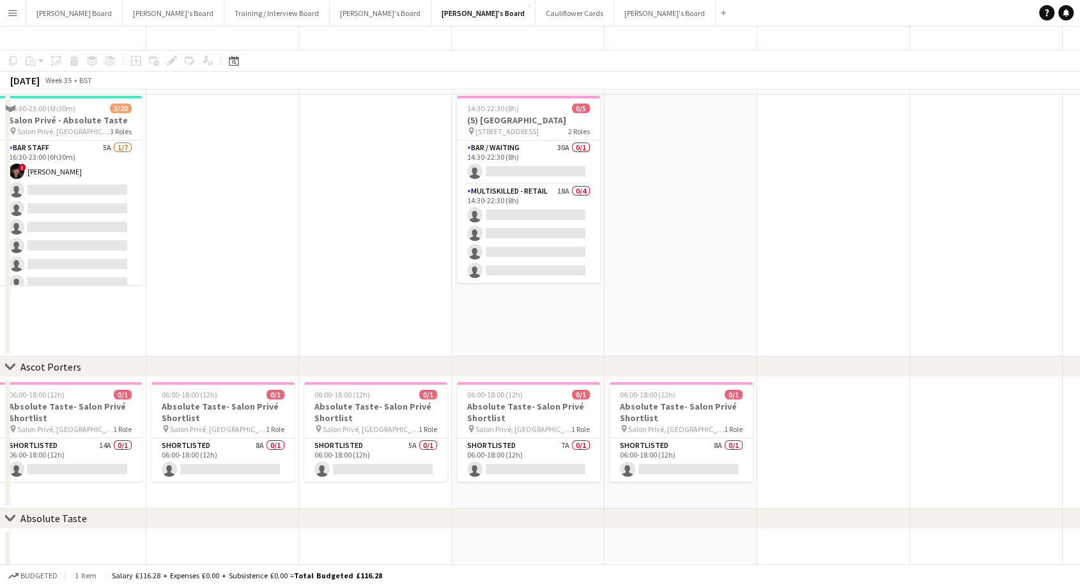
scroll to position [0, 0]
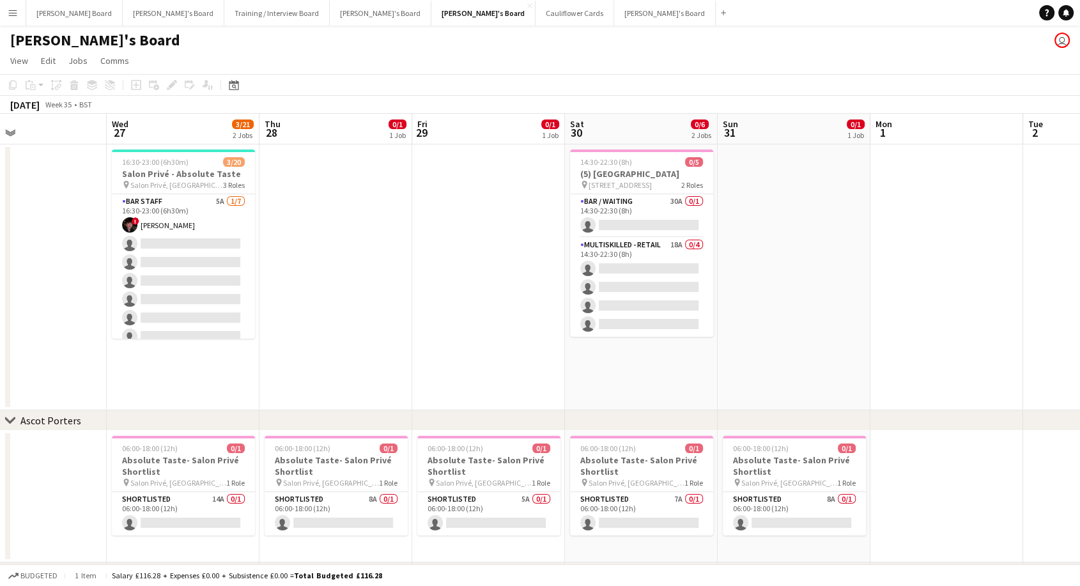
drag, startPoint x: 271, startPoint y: 224, endPoint x: 380, endPoint y: 232, distance: 109.0
click at [382, 234] on app-calendar-viewport "Sun 24 1/1 1 Job Mon 25 Tue 26 Wed 27 3/21 2 Jobs Thu 28 0/1 1 Job Fri 29 0/1 1…" at bounding box center [540, 426] width 1080 height 625
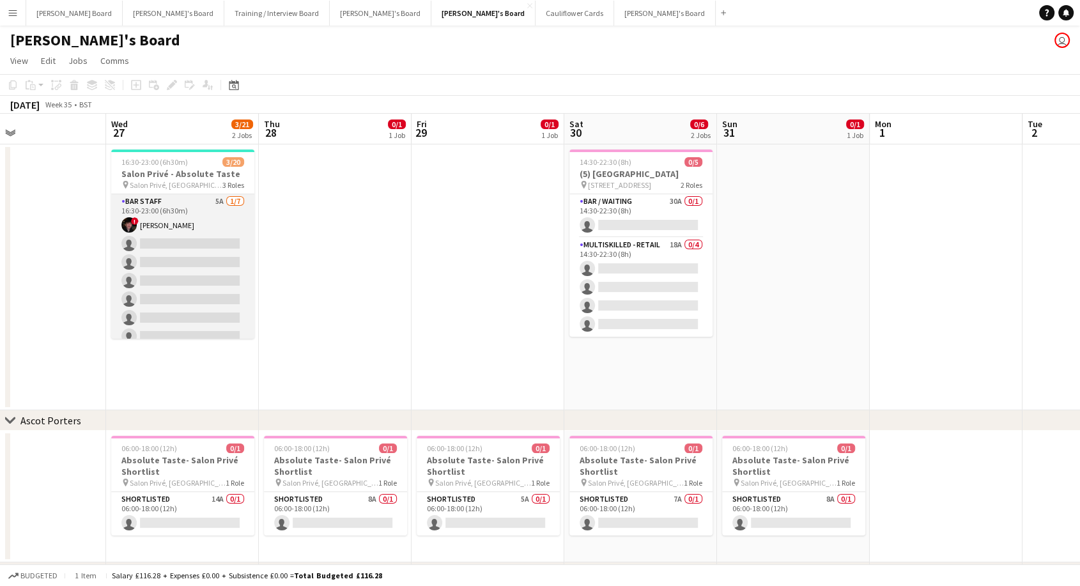
click at [179, 230] on app-card-role "BAR STAFF 5A [DATE] 16:30-23:00 (6h30m) ! [PERSON_NAME] single-neutral-actions …" at bounding box center [182, 271] width 143 height 155
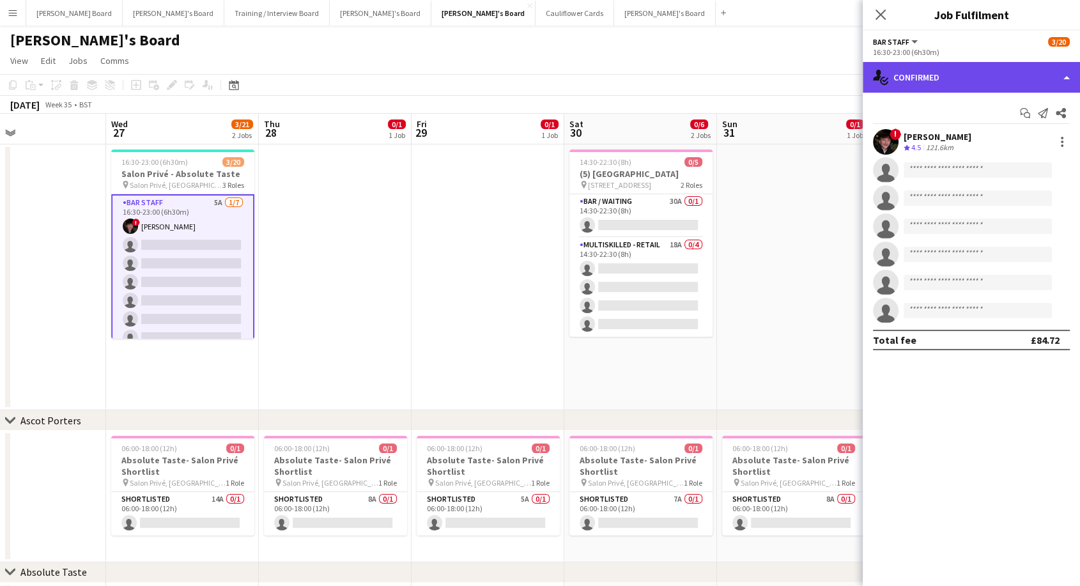
click at [940, 73] on div "single-neutral-actions-check-2 Confirmed" at bounding box center [971, 77] width 217 height 31
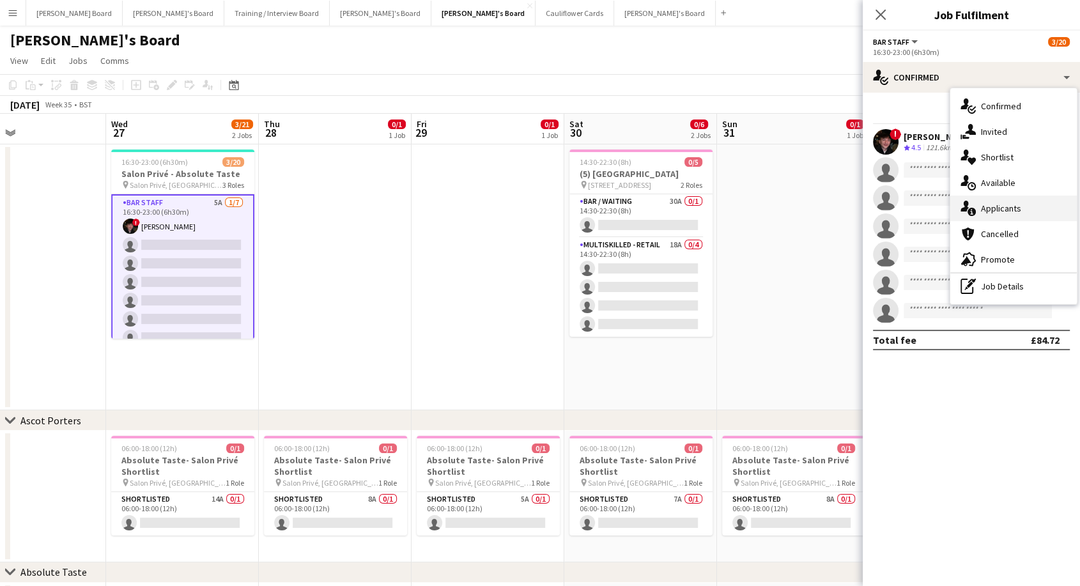
click at [1011, 210] on div "single-neutral-actions-information Applicants" at bounding box center [1014, 209] width 127 height 26
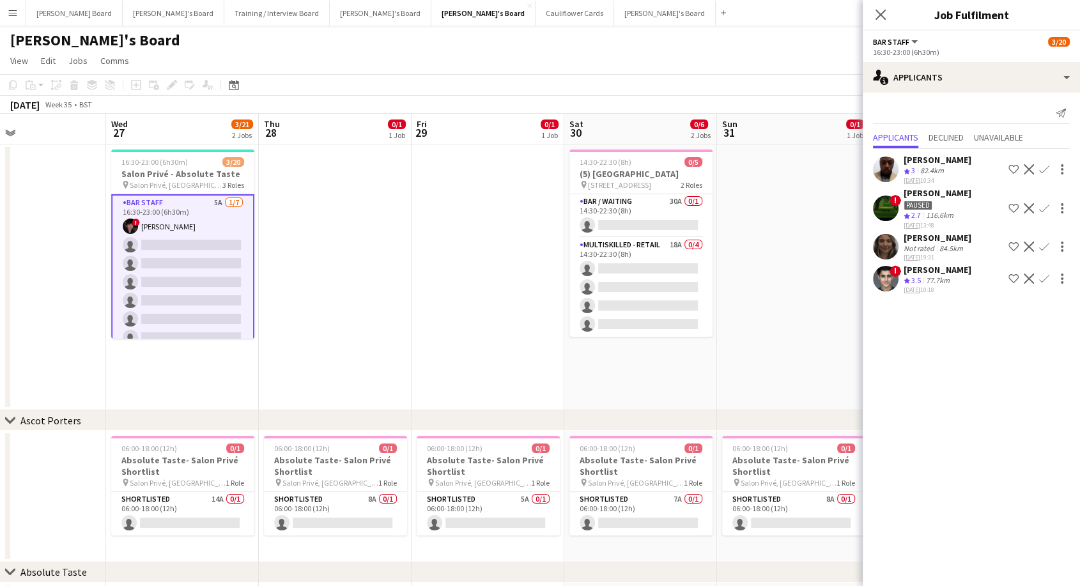
click at [942, 240] on div "[PERSON_NAME]" at bounding box center [938, 238] width 68 height 12
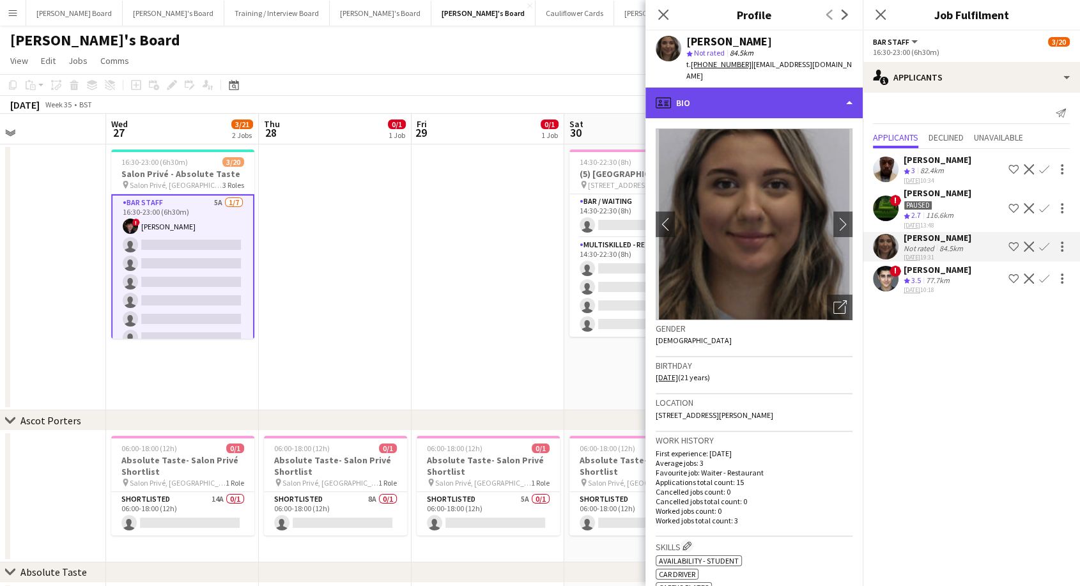
click at [738, 95] on div "profile Bio" at bounding box center [754, 103] width 217 height 31
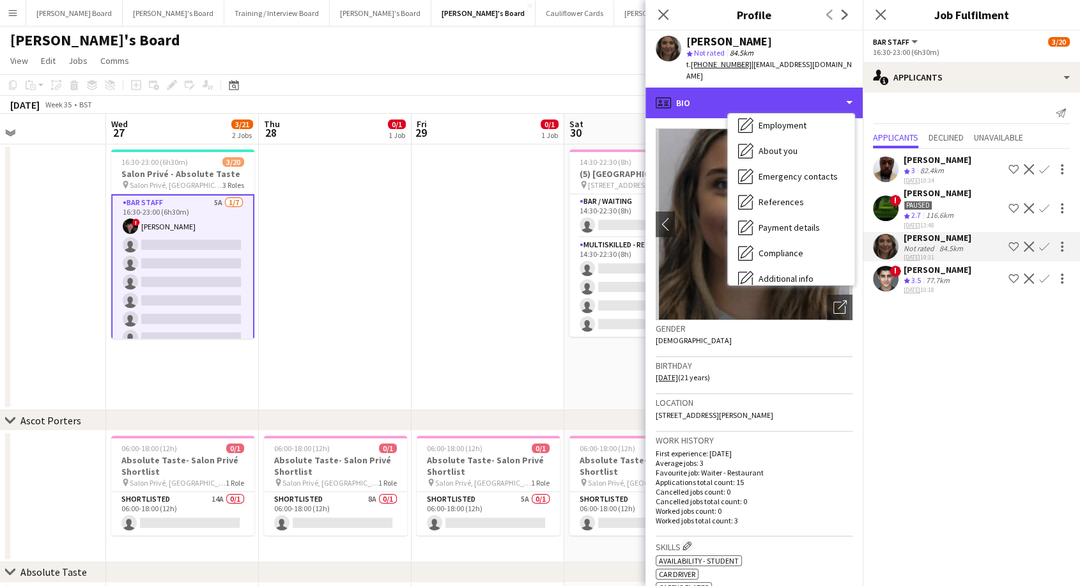
scroll to position [196, 0]
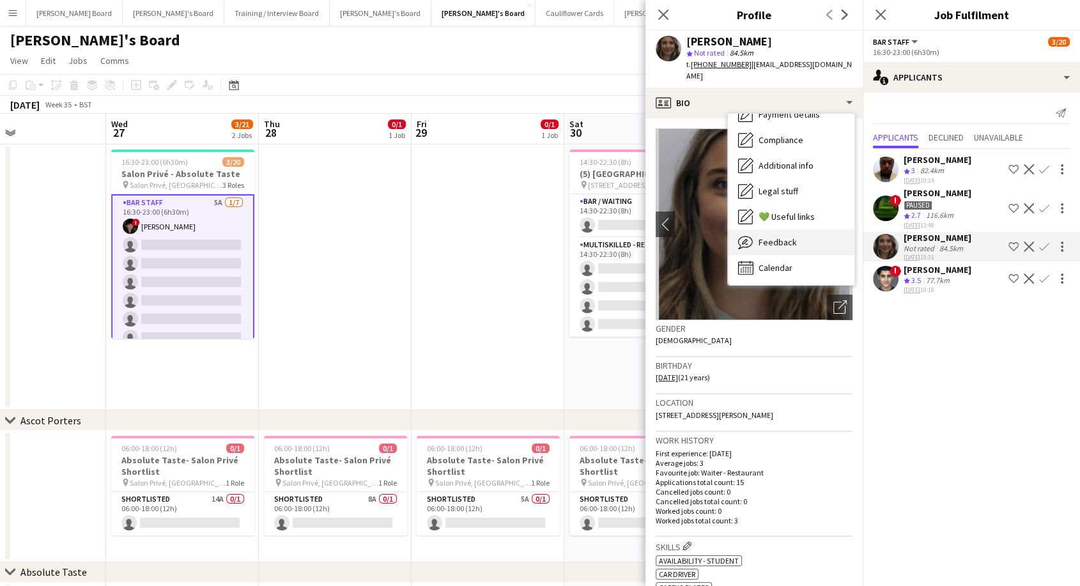
click at [791, 240] on div "Feedback Feedback" at bounding box center [791, 243] width 127 height 26
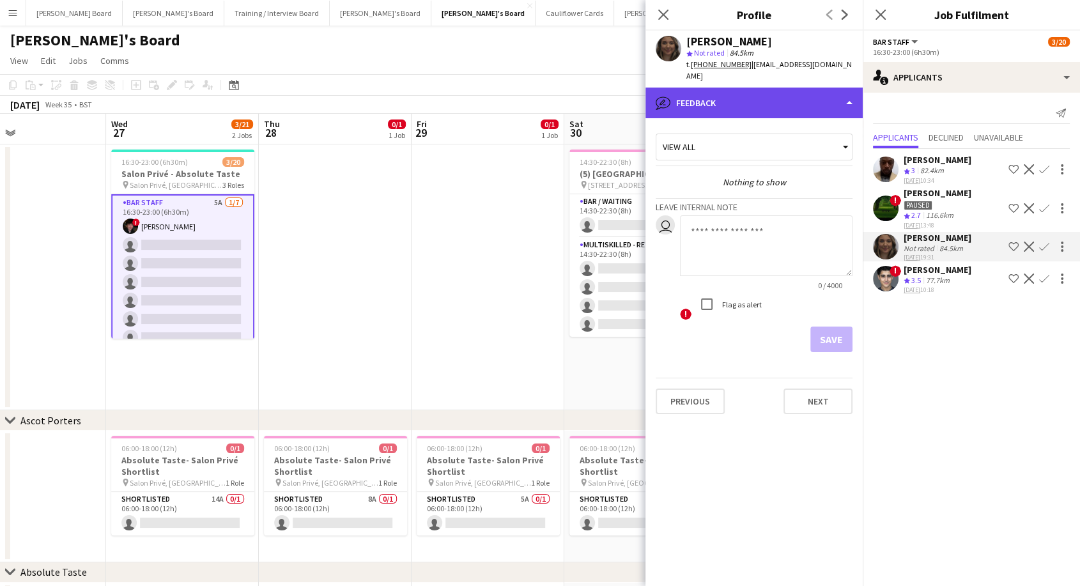
click at [739, 88] on div "bubble-pencil Feedback" at bounding box center [754, 103] width 217 height 31
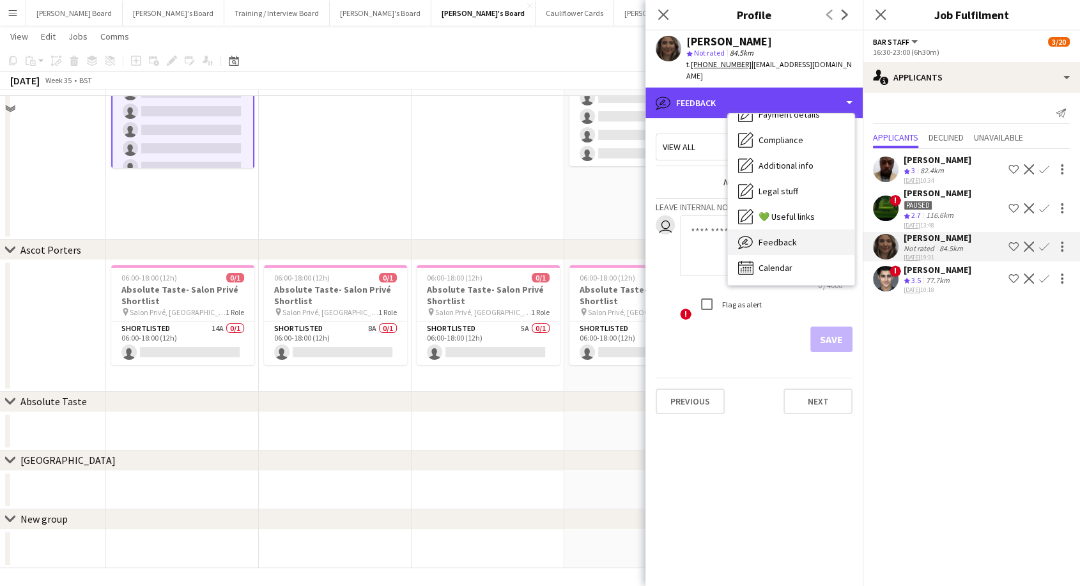
scroll to position [173, 0]
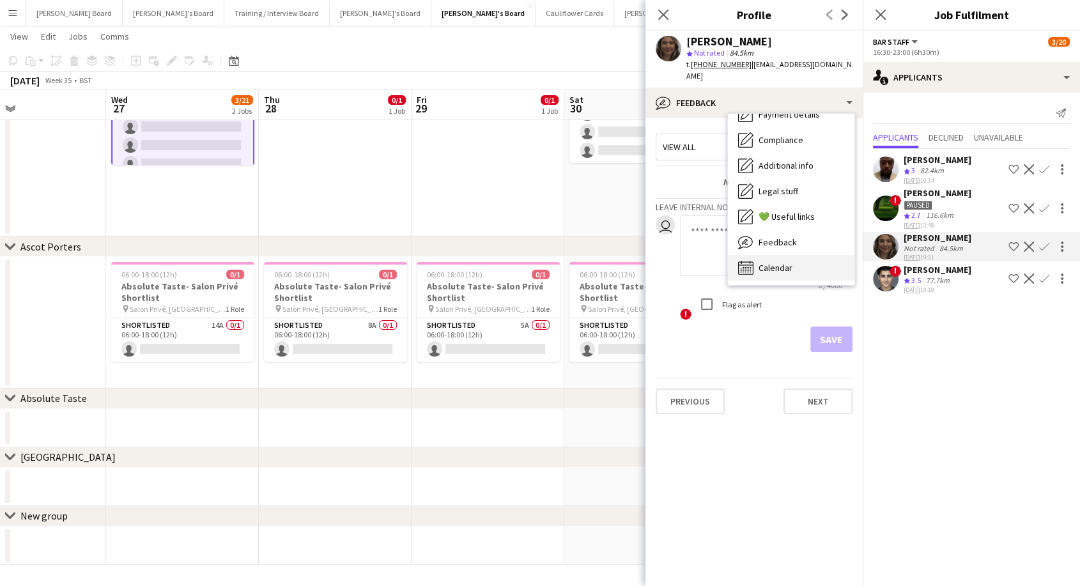
click at [797, 255] on div "Calendar Calendar" at bounding box center [791, 268] width 127 height 26
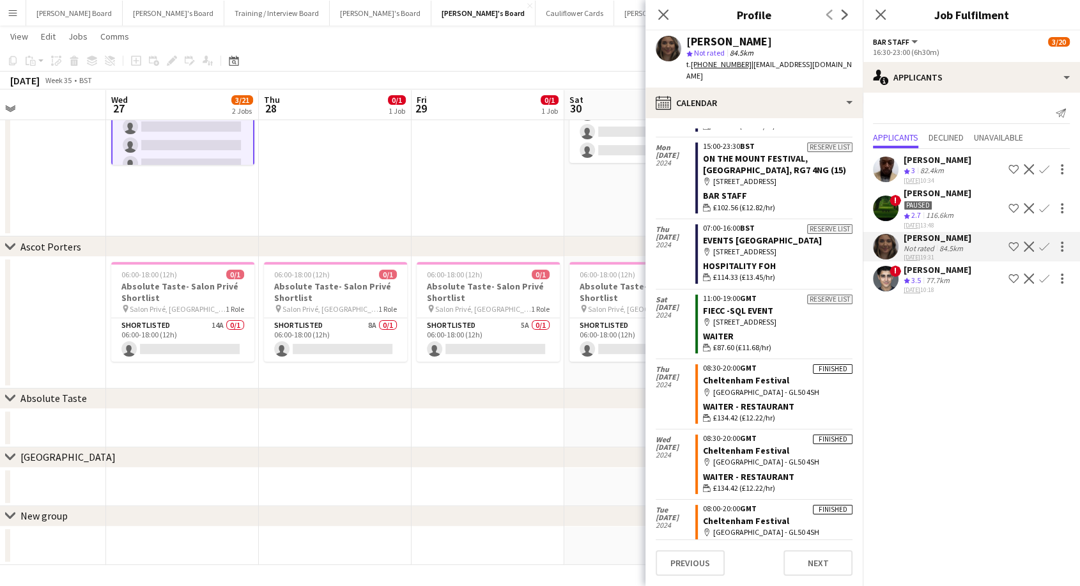
scroll to position [709, 0]
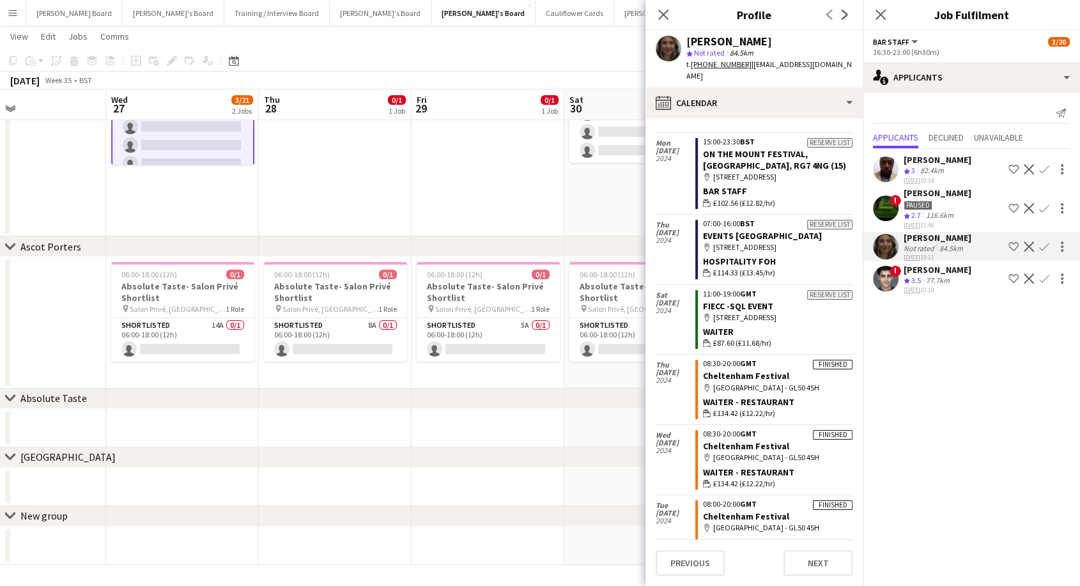
click at [935, 235] on div "[PERSON_NAME]" at bounding box center [938, 238] width 68 height 12
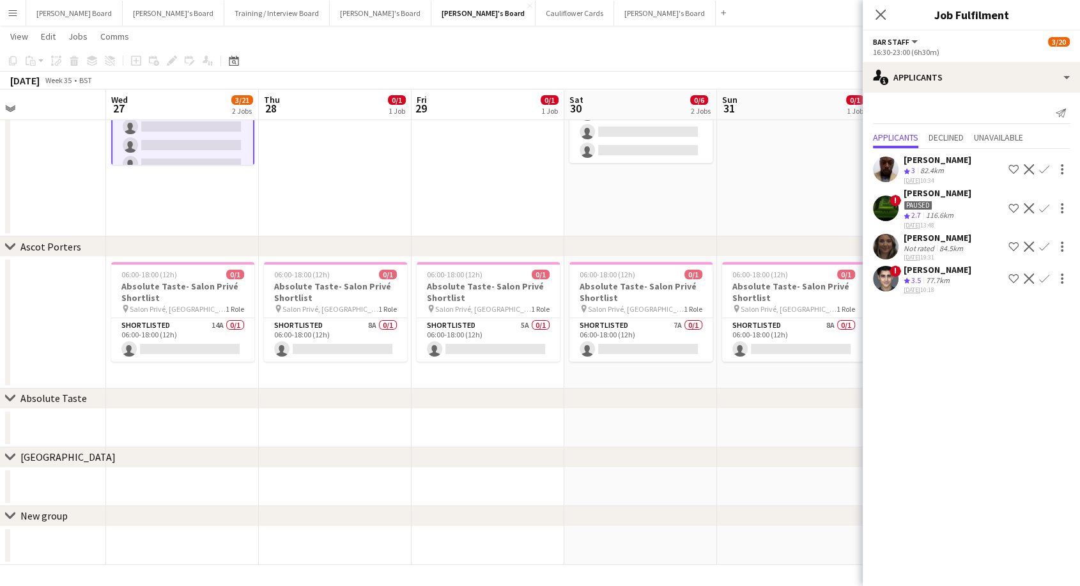
click at [924, 234] on div "[PERSON_NAME]" at bounding box center [938, 238] width 68 height 12
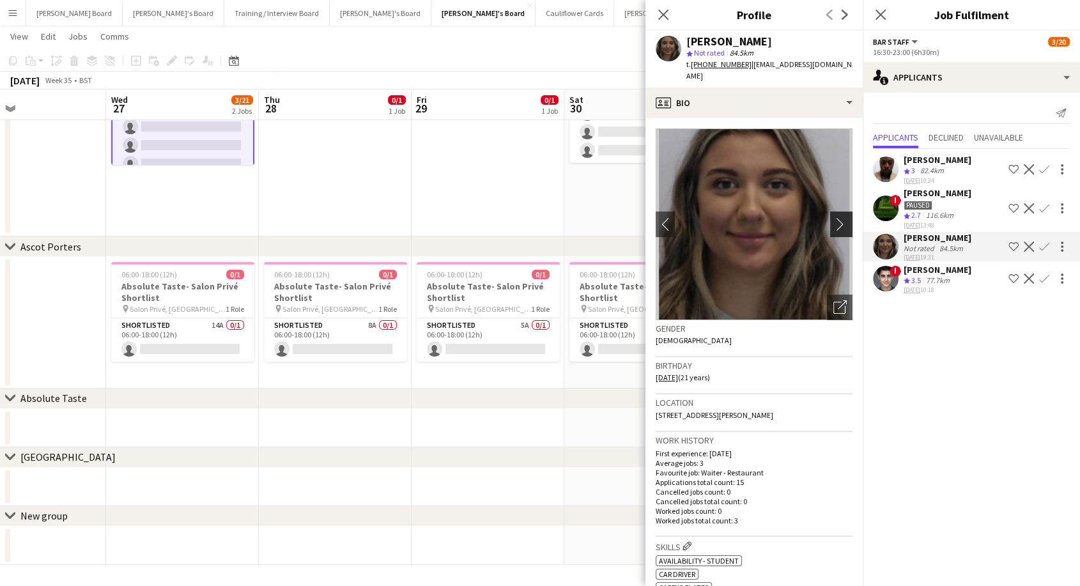
click at [834, 217] on app-icon "chevron-right" at bounding box center [844, 223] width 20 height 13
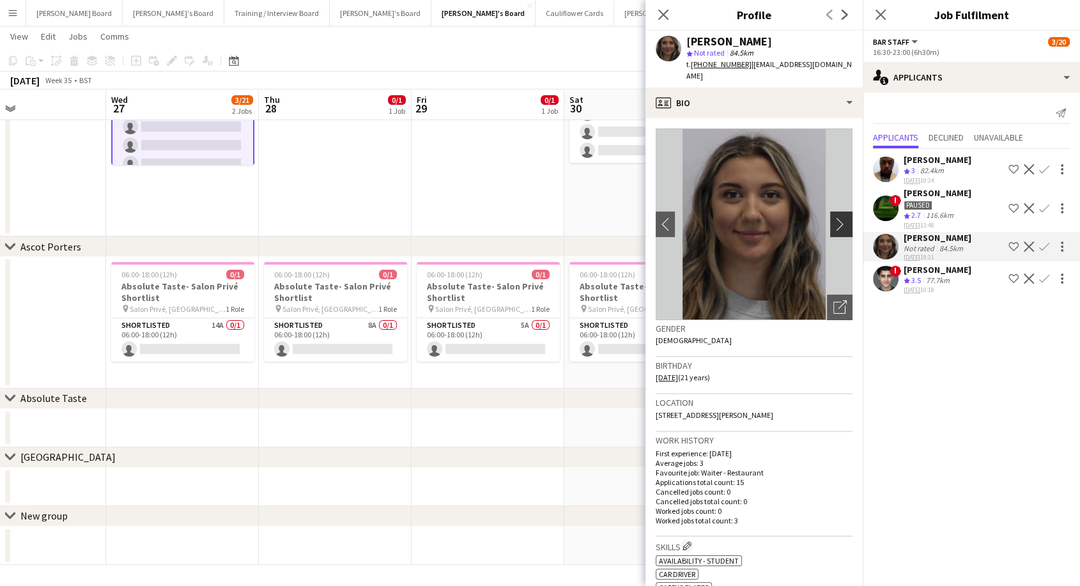
click at [834, 217] on app-icon "chevron-right" at bounding box center [844, 223] width 20 height 13
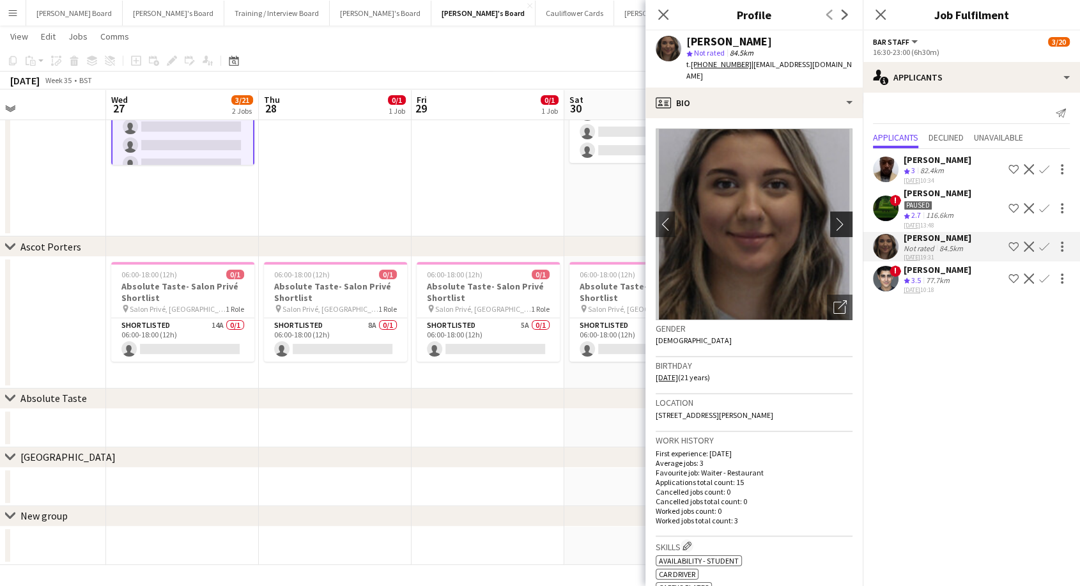
click at [834, 217] on app-icon "chevron-right" at bounding box center [844, 223] width 20 height 13
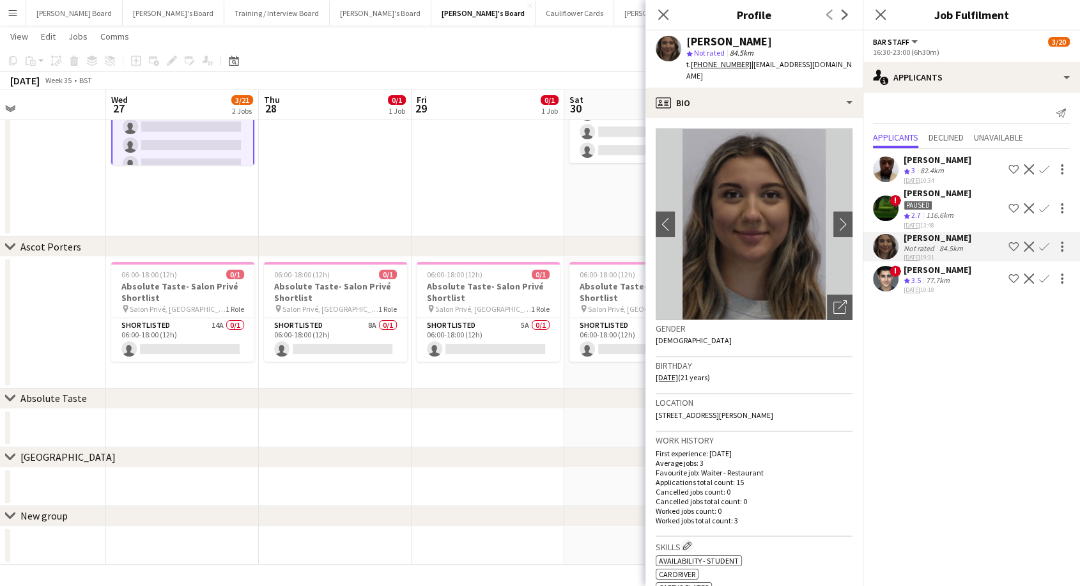
click at [924, 279] on div "Crew rating 3.5" at bounding box center [914, 281] width 20 height 11
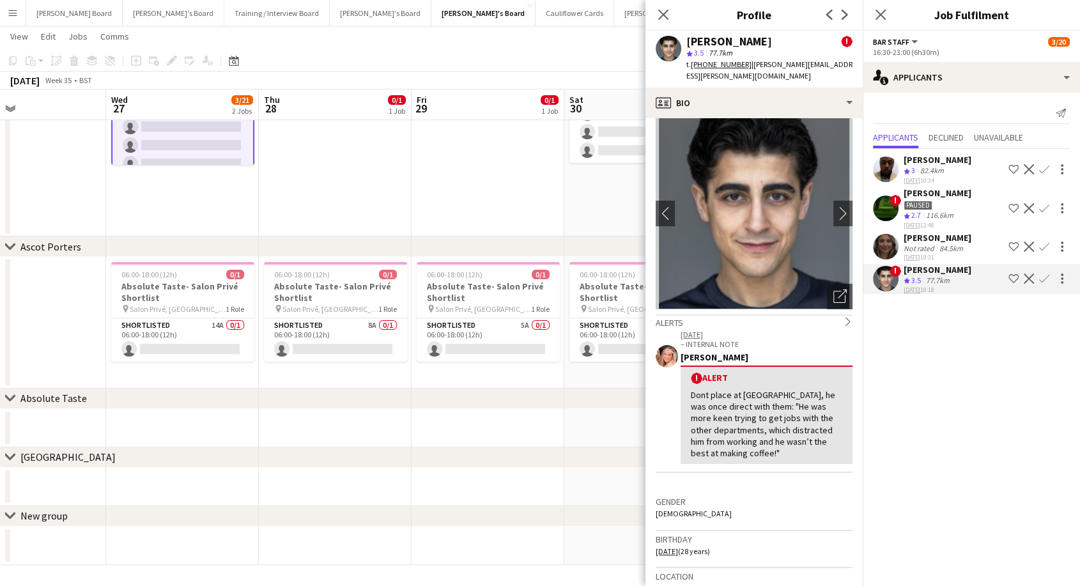
scroll to position [0, 0]
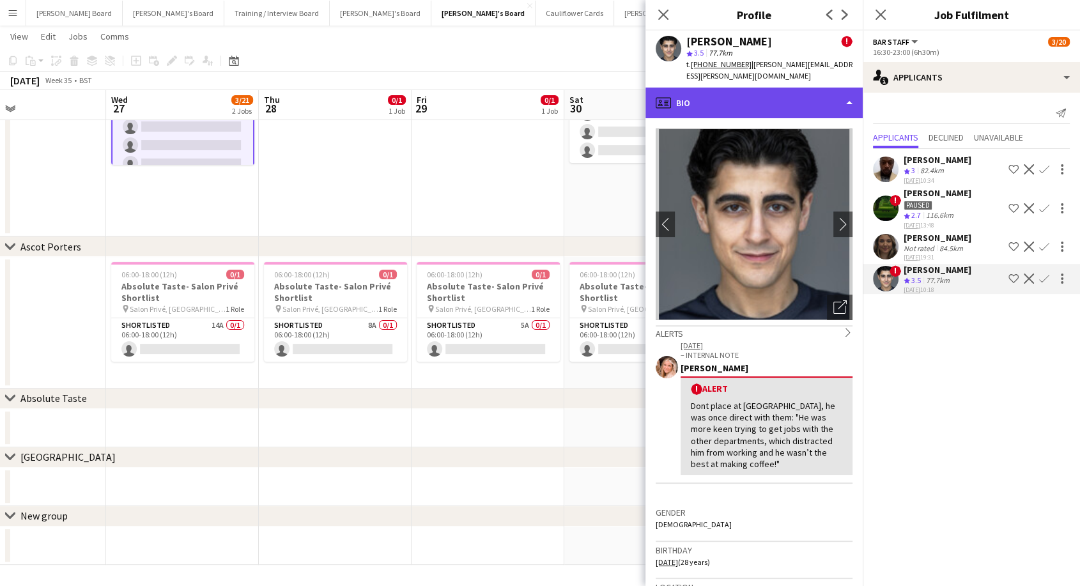
click at [732, 88] on div "profile Bio" at bounding box center [754, 103] width 217 height 31
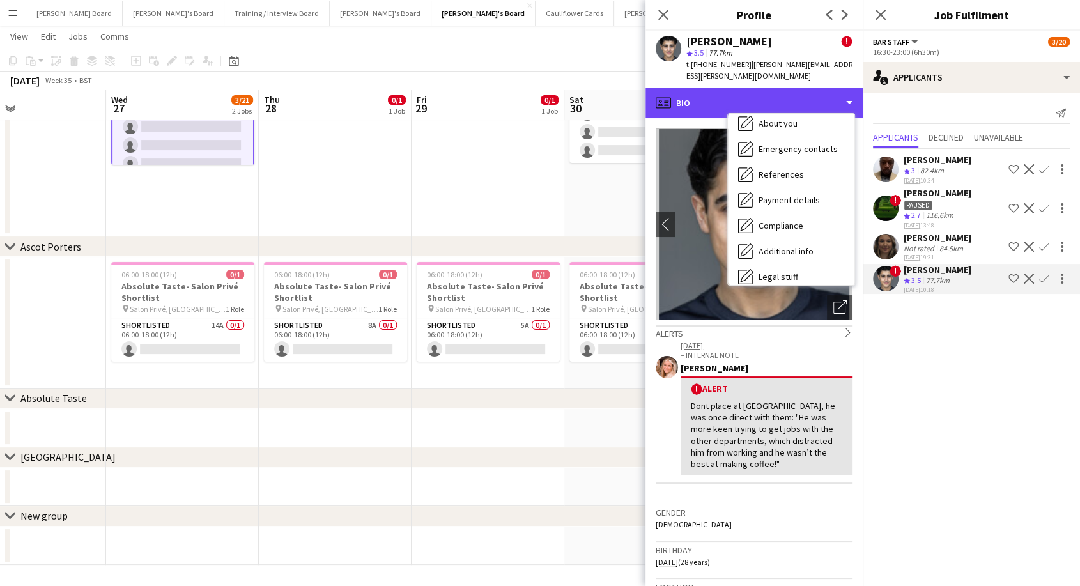
scroll to position [196, 0]
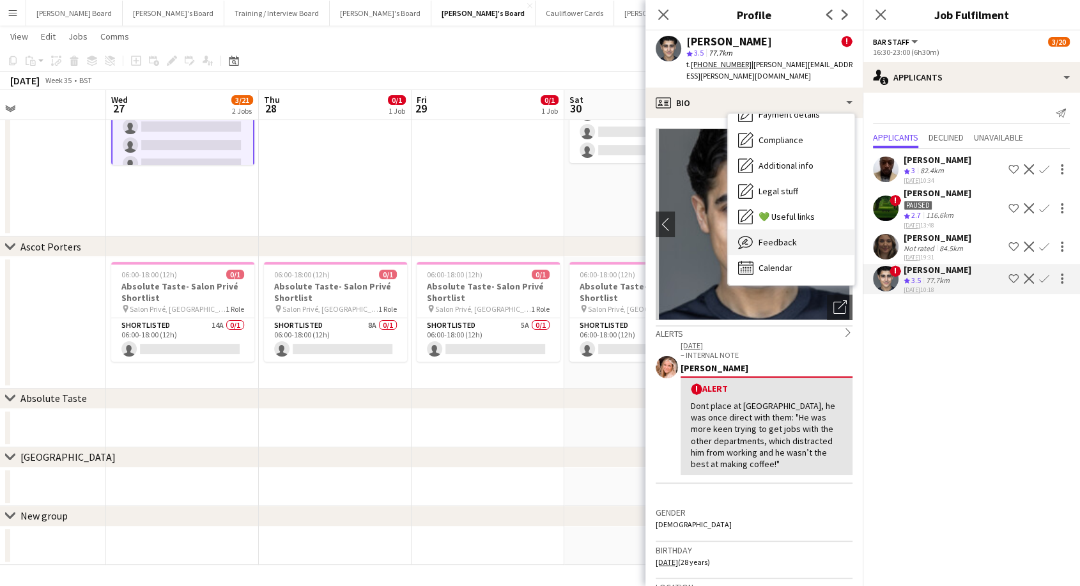
click at [792, 238] on div "Feedback Feedback" at bounding box center [791, 243] width 127 height 26
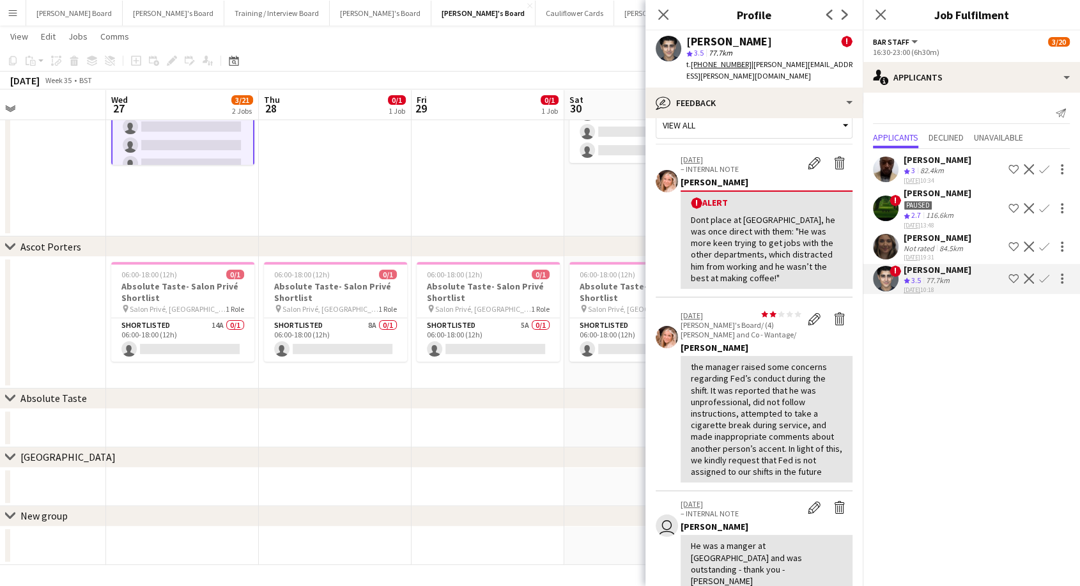
scroll to position [0, 0]
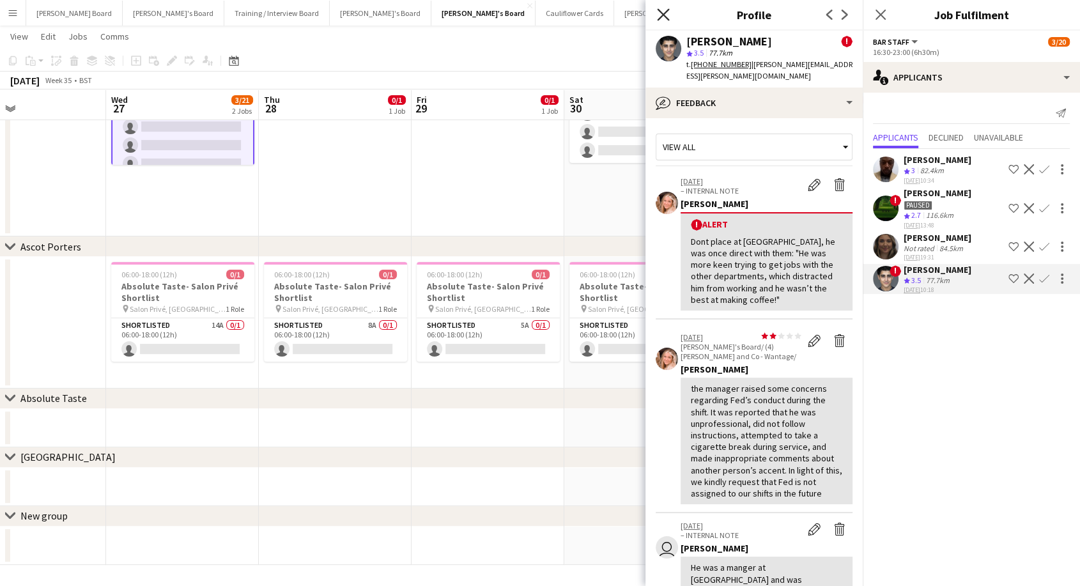
drag, startPoint x: 667, startPoint y: 10, endPoint x: 646, endPoint y: 46, distance: 41.2
click at [667, 11] on icon "Close pop-in" at bounding box center [663, 15] width 10 height 10
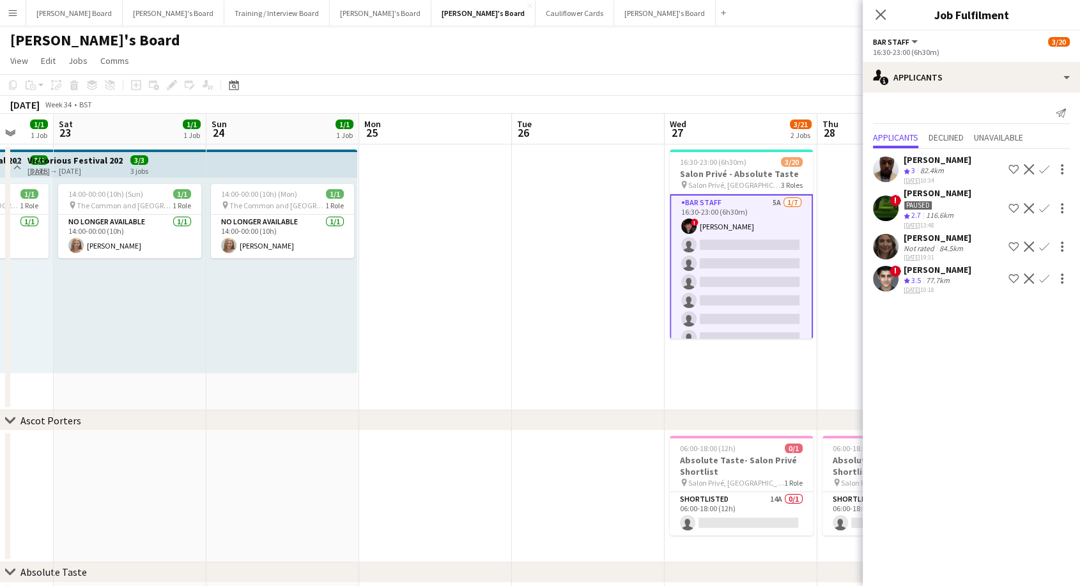
scroll to position [0, 318]
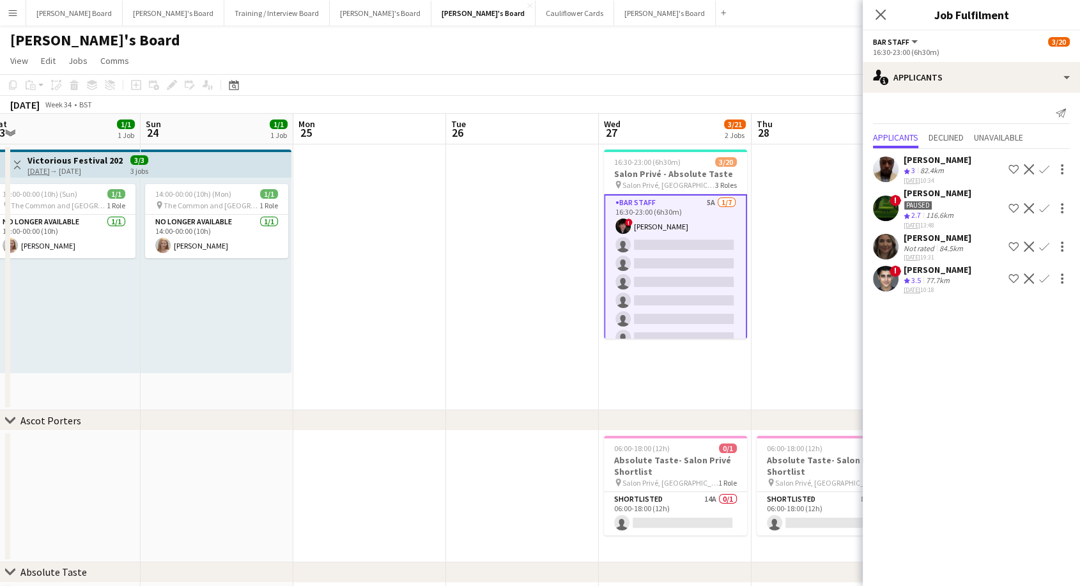
drag, startPoint x: 320, startPoint y: 352, endPoint x: 808, endPoint y: 346, distance: 488.5
click at [977, 366] on body "Menu Boards Boards Boards All jobs Status Workforce Workforce My Workforce Recr…" at bounding box center [540, 380] width 1080 height 761
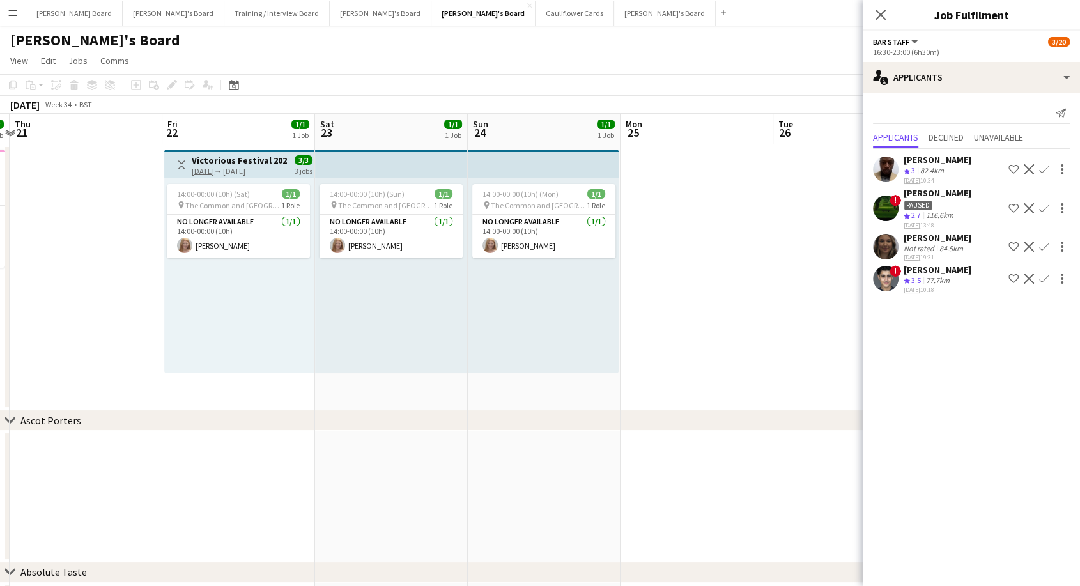
scroll to position [0, 449]
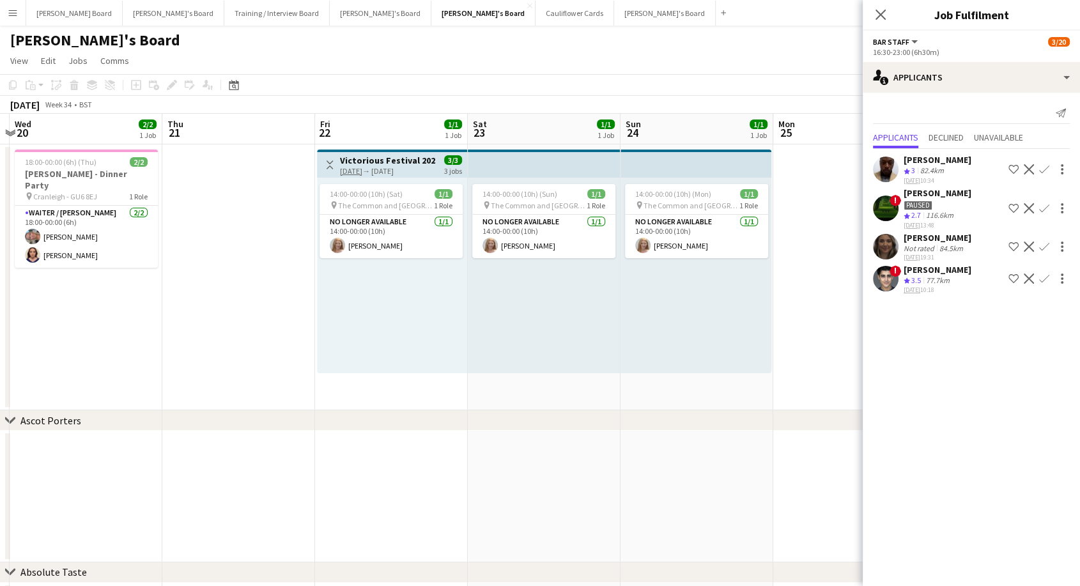
drag, startPoint x: 360, startPoint y: 320, endPoint x: 967, endPoint y: 319, distance: 606.7
click at [1080, 335] on html "Menu Boards Boards Boards All jobs Status Workforce Workforce My Workforce Recr…" at bounding box center [540, 380] width 1080 height 761
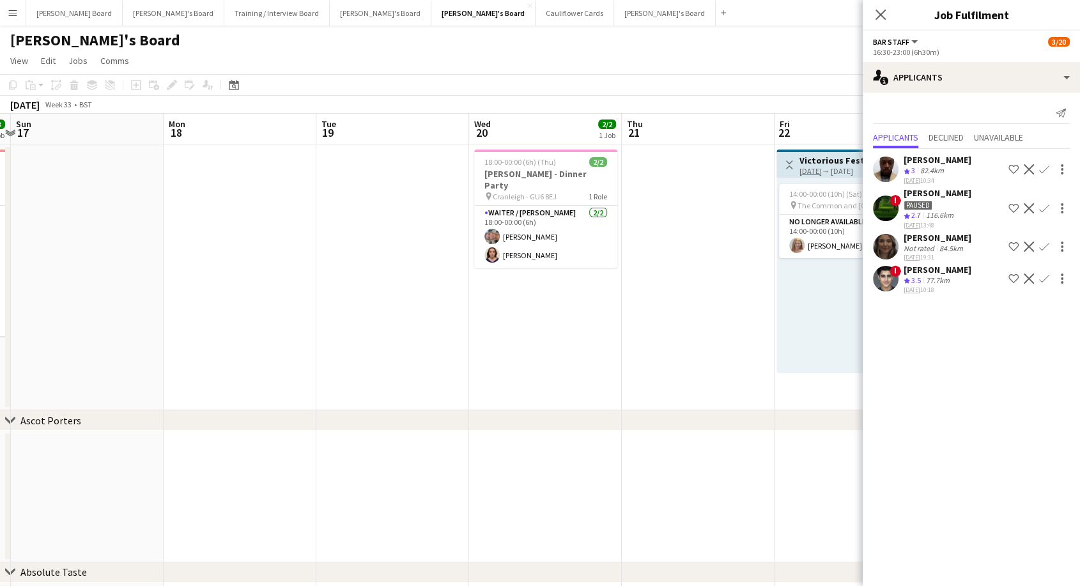
drag, startPoint x: 227, startPoint y: 309, endPoint x: 634, endPoint y: 307, distance: 407.2
click at [680, 327] on app-calendar-viewport "Thu 14 3/3 2 Jobs Fri 15 1/1 1 Job Sat 16 3/3 1 Job Sun 17 Mon 18 Tue 19 Wed 20…" at bounding box center [540, 426] width 1080 height 625
